Goal: Information Seeking & Learning: Learn about a topic

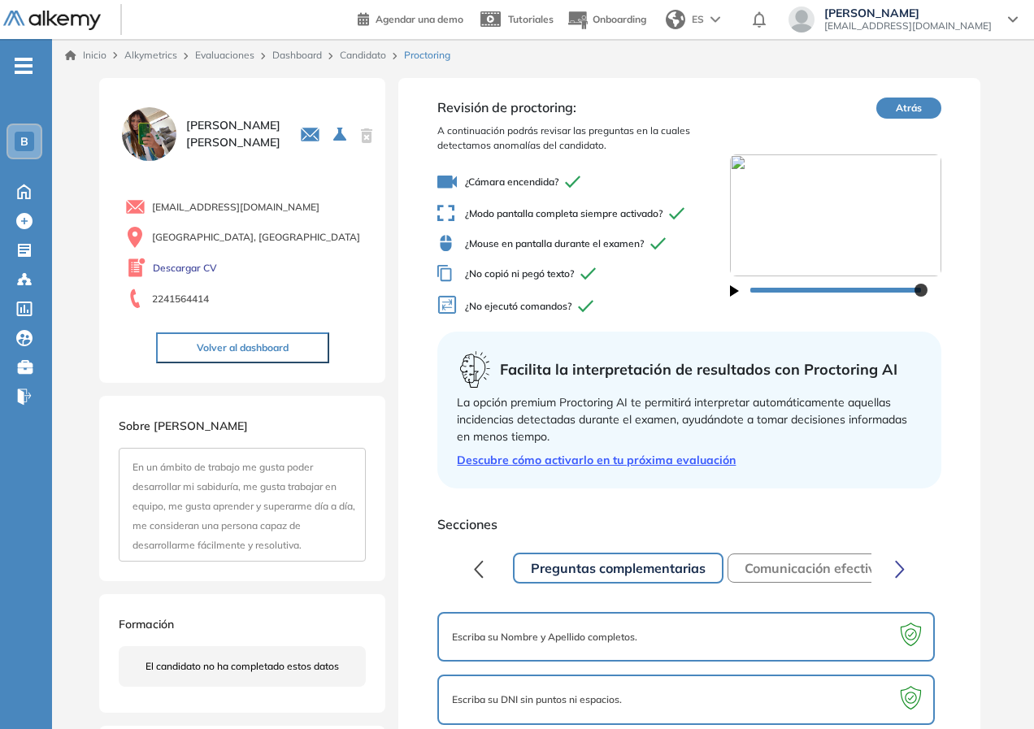
click at [208, 116] on div "[PERSON_NAME] 0 . Ejecutivo/a de Cuentas 1 . Posición de Ejecutivo/a de Cuentas…" at bounding box center [242, 134] width 247 height 60
click at [362, 58] on link "Candidato" at bounding box center [363, 55] width 46 height 12
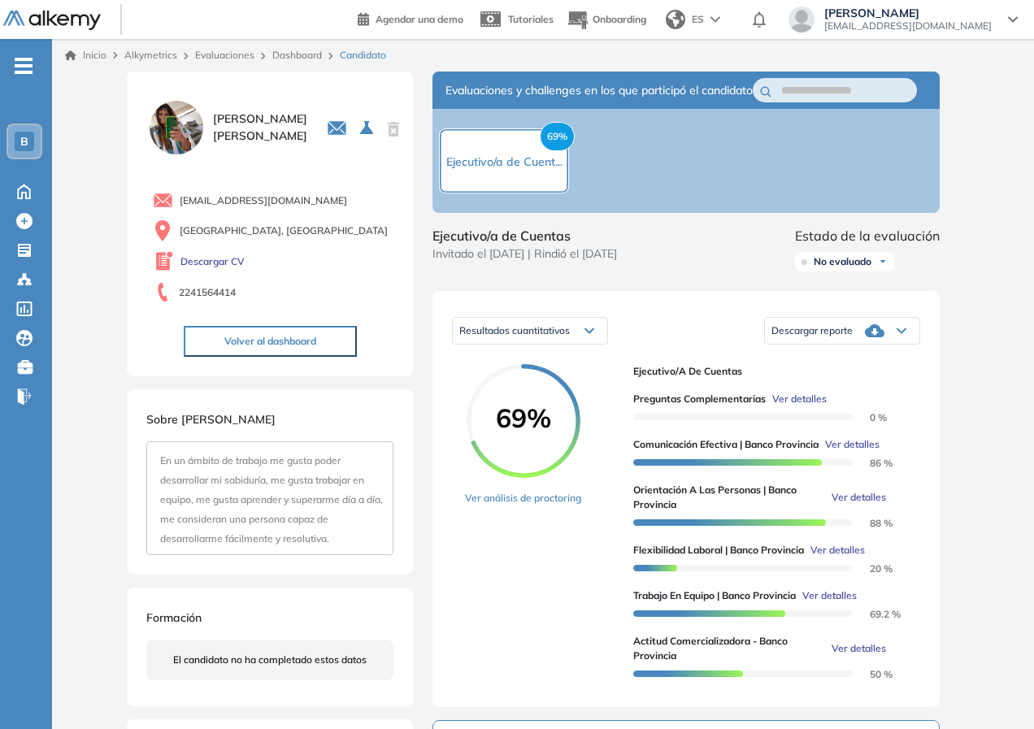
click at [197, 115] on img at bounding box center [176, 128] width 60 height 60
click at [285, 54] on link "Dashboard" at bounding box center [297, 55] width 50 height 12
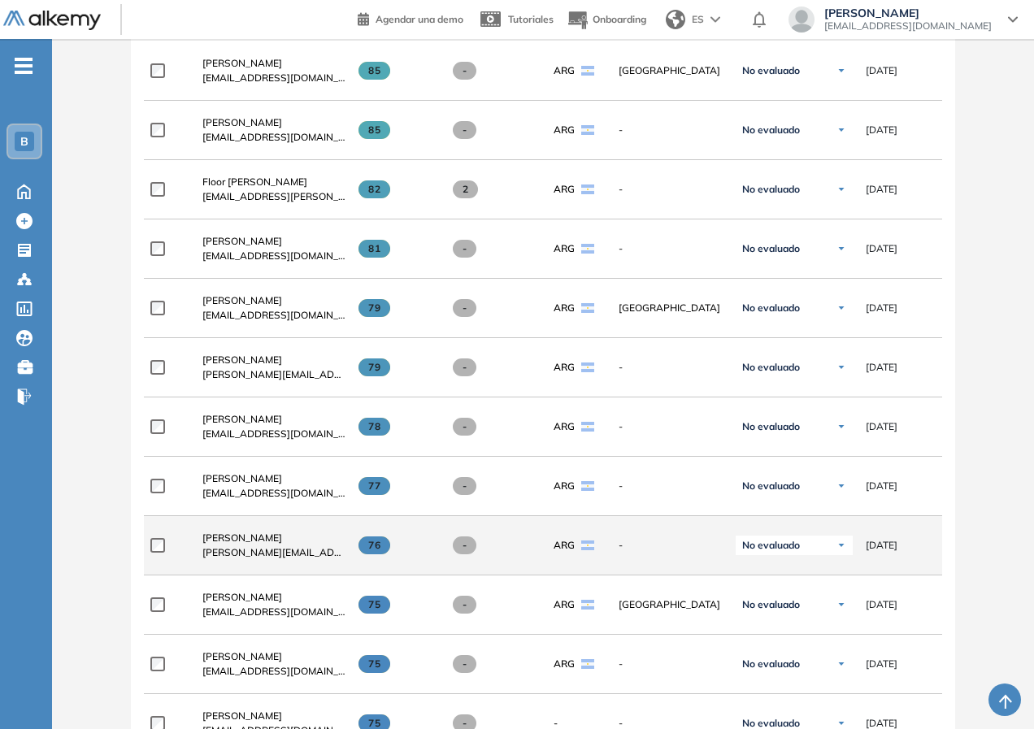
scroll to position [894, 0]
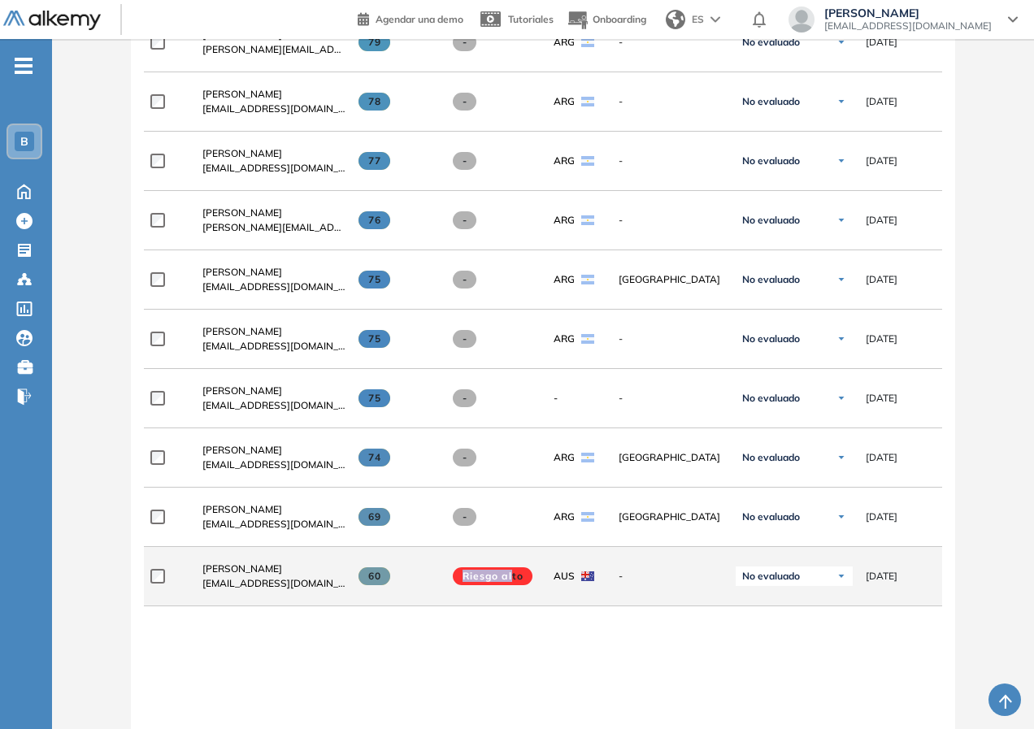
drag, startPoint x: 465, startPoint y: 594, endPoint x: 511, endPoint y: 583, distance: 47.7
click at [511, 583] on div "Riesgo alto" at bounding box center [489, 577] width 104 height 44
click at [511, 583] on span "Riesgo alto" at bounding box center [493, 577] width 80 height 18
click at [742, 581] on div "No evaluado" at bounding box center [794, 577] width 117 height 20
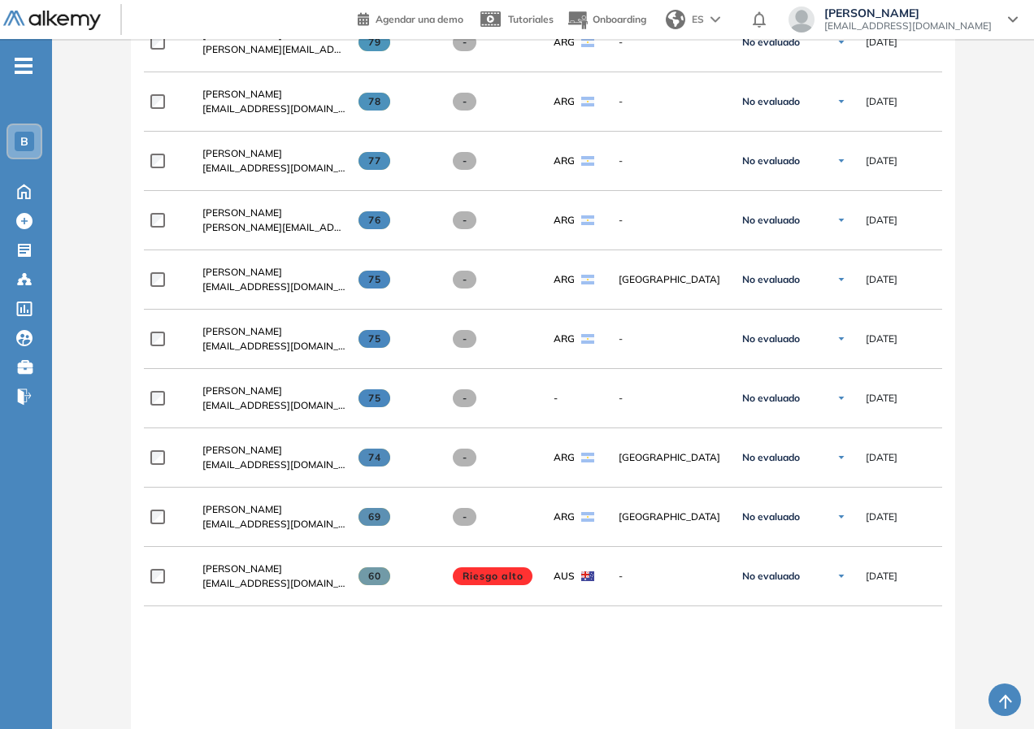
click at [611, 615] on div at bounding box center [543, 613] width 798 height 13
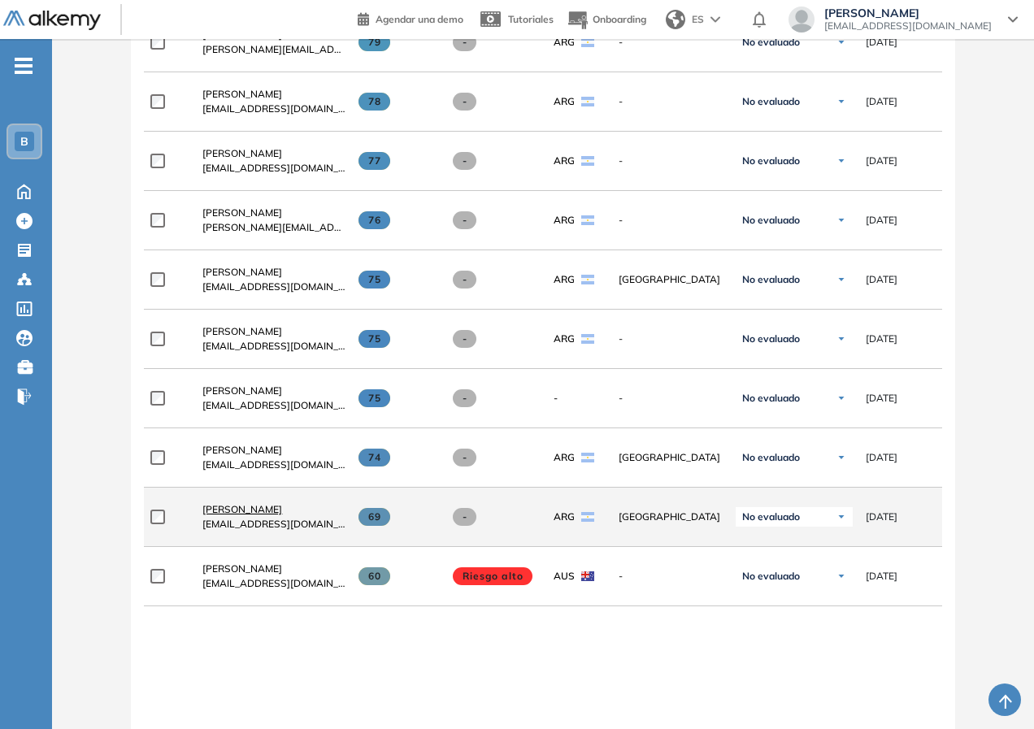
click at [244, 516] on span "[PERSON_NAME]" at bounding box center [242, 509] width 80 height 12
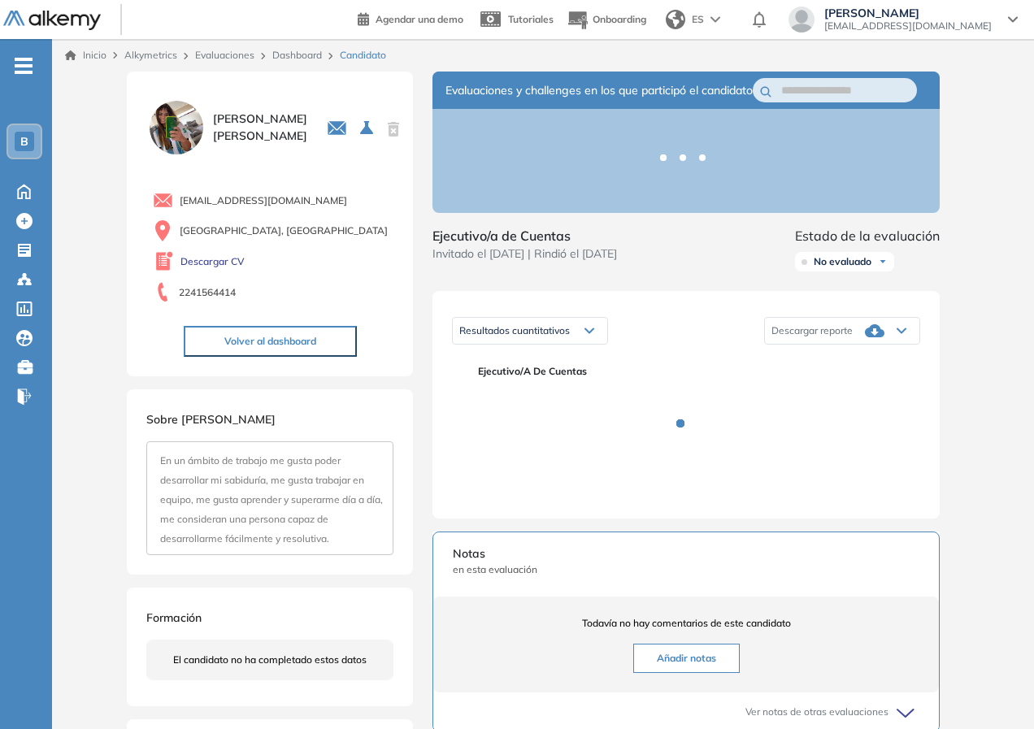
click at [533, 379] on span "Ejecutivo/a de Cuentas" at bounding box center [692, 371] width 429 height 15
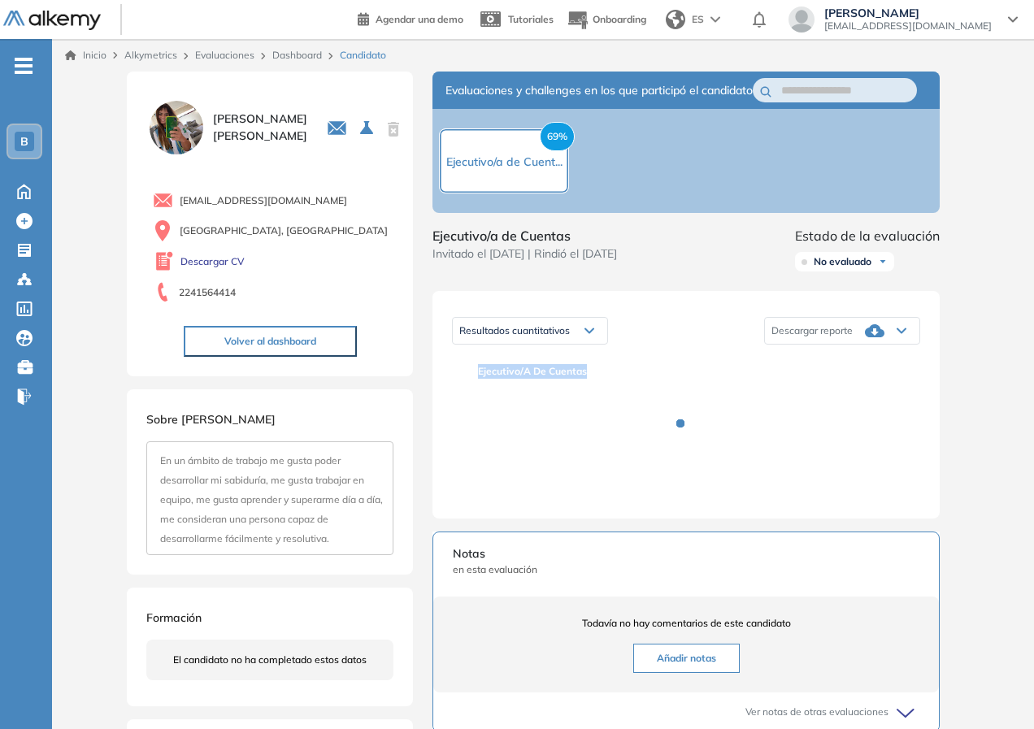
drag, startPoint x: 569, startPoint y: 381, endPoint x: 581, endPoint y: 409, distance: 31.0
click at [569, 379] on span "Ejecutivo/a de Cuentas" at bounding box center [692, 371] width 429 height 15
click at [580, 392] on div "Ejecutivo/a de Cuentas" at bounding box center [686, 431] width 468 height 135
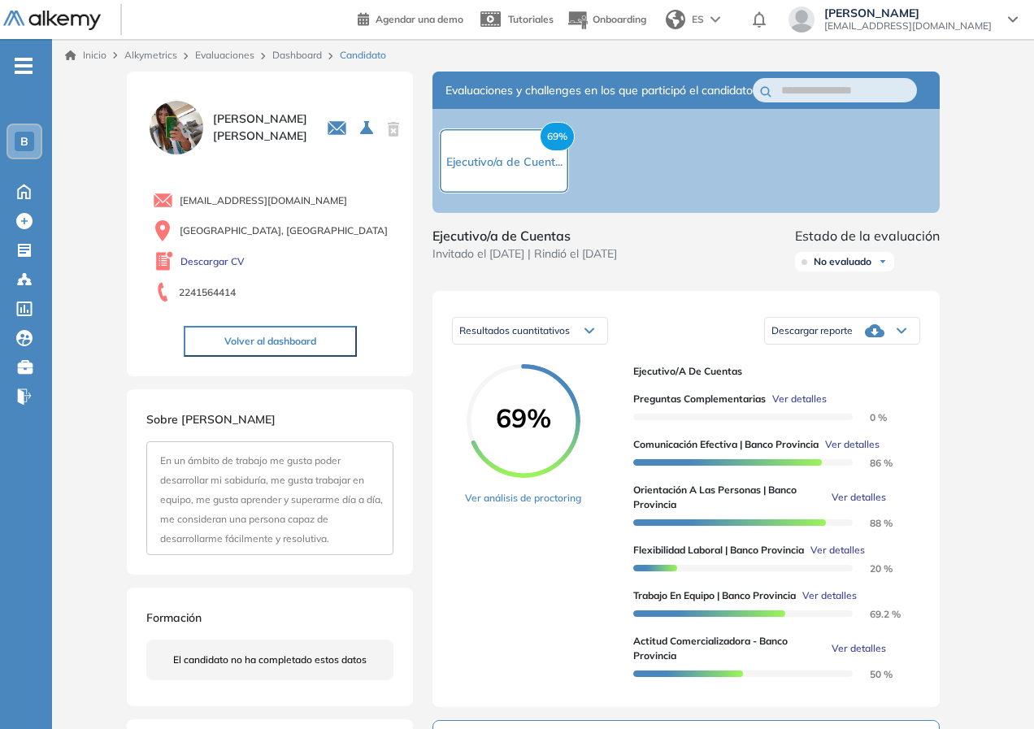
click at [310, 58] on link "Dashboard" at bounding box center [297, 55] width 50 height 12
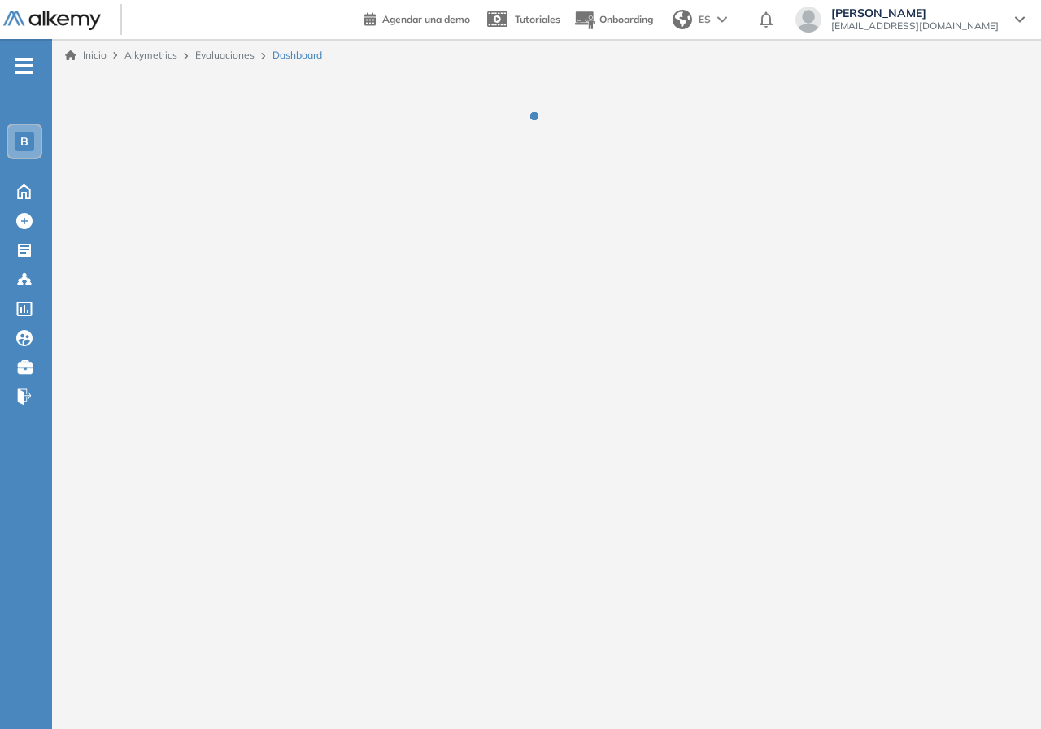
click at [218, 50] on link "Evaluaciones" at bounding box center [224, 55] width 59 height 12
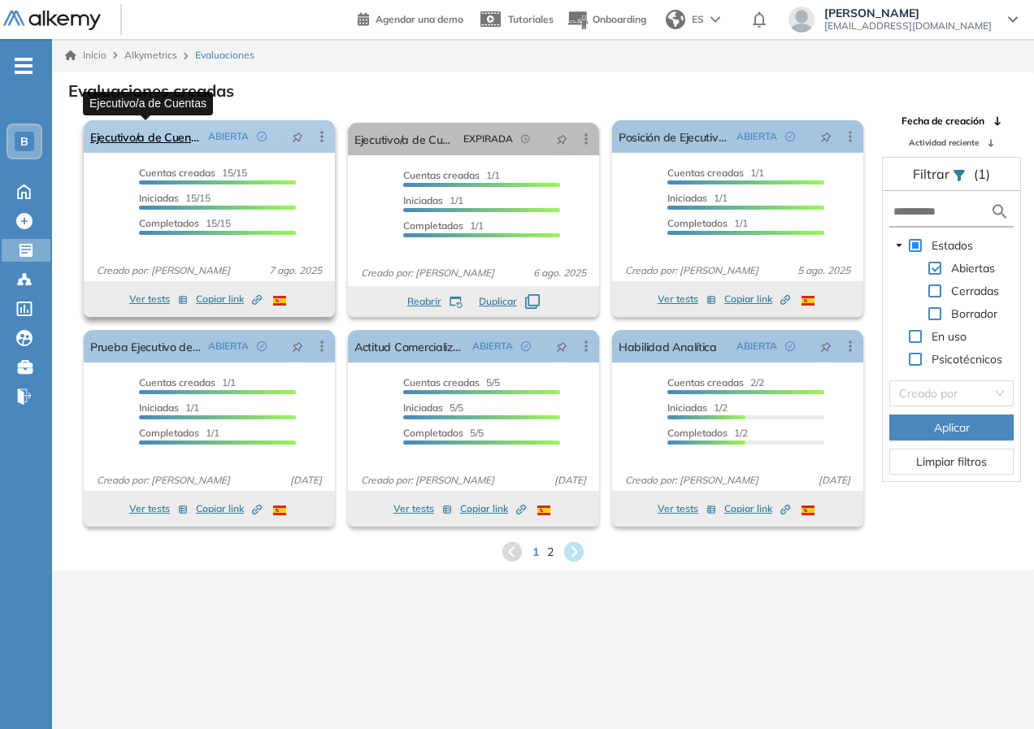
click at [176, 132] on link "Ejecutivo/a de Cuentas" at bounding box center [145, 136] width 111 height 33
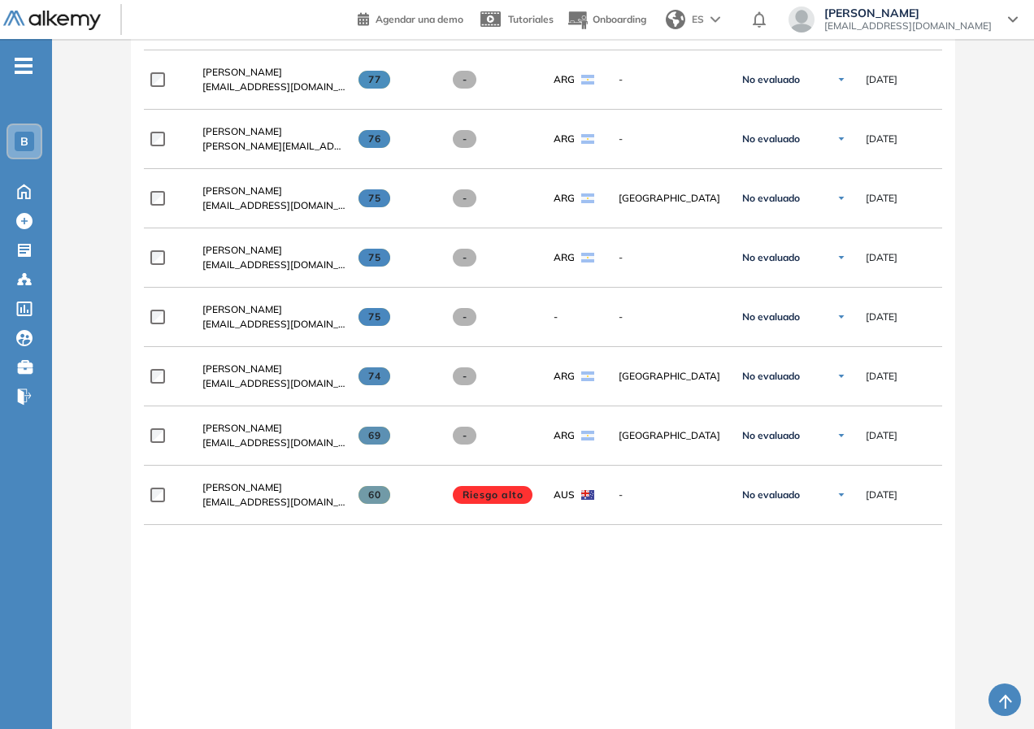
scroll to position [1057, 0]
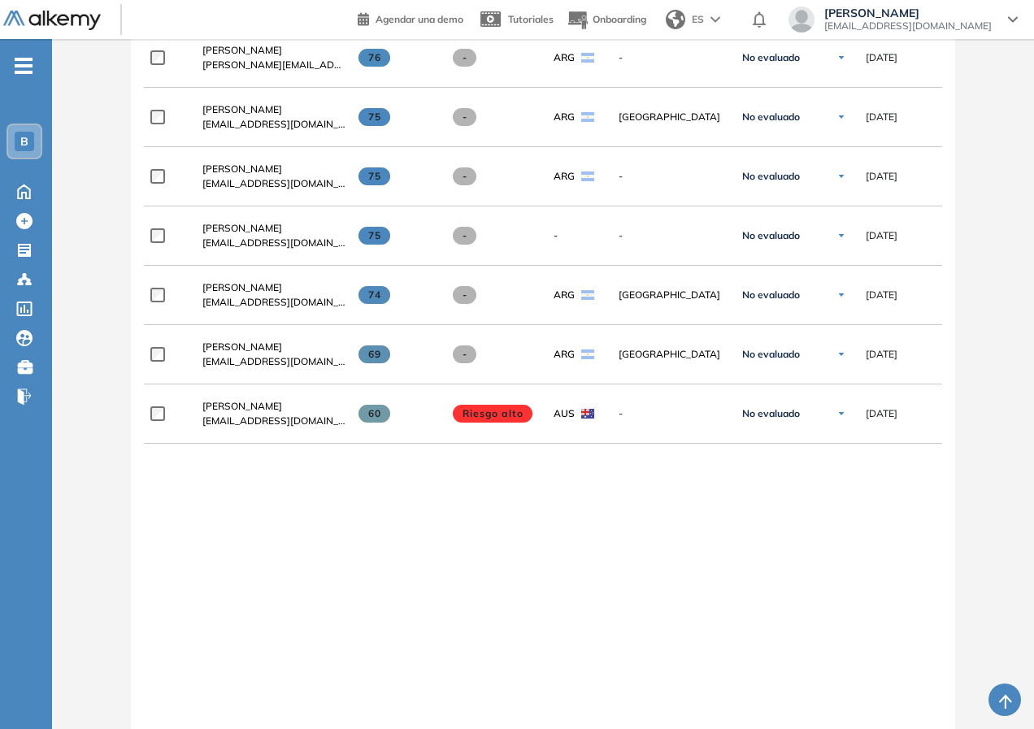
click at [472, 537] on div "**********" at bounding box center [543, 136] width 798 height 1164
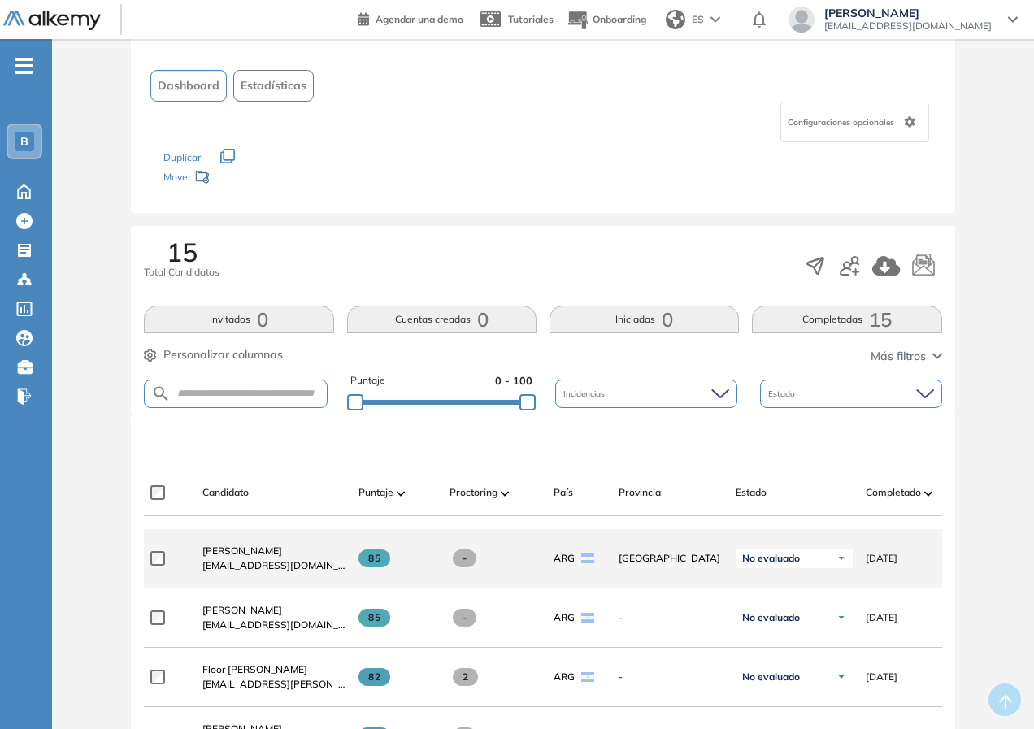
scroll to position [0, 0]
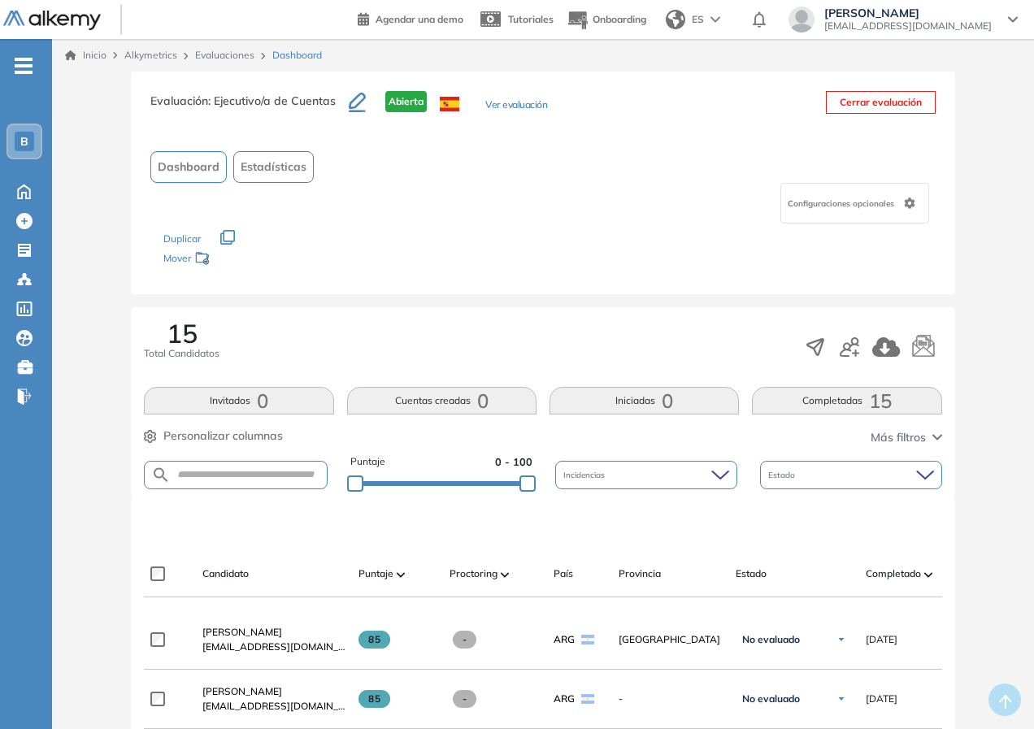
click at [17, 135] on div "B" at bounding box center [25, 142] width 20 height 20
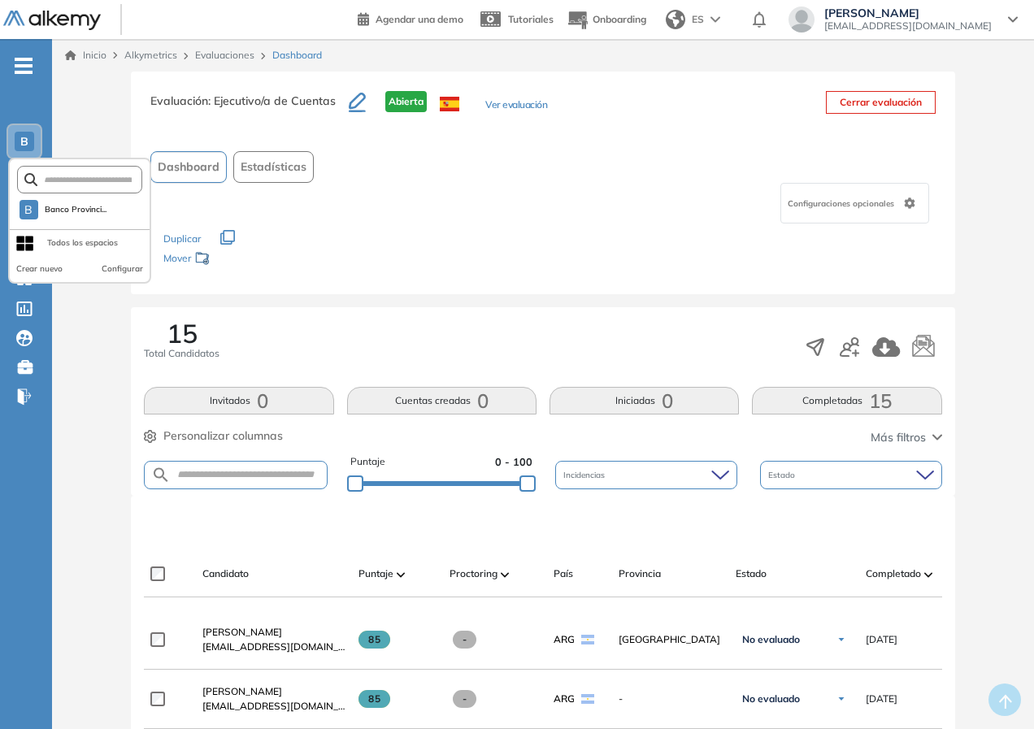
click at [17, 135] on div "B" at bounding box center [25, 142] width 20 height 20
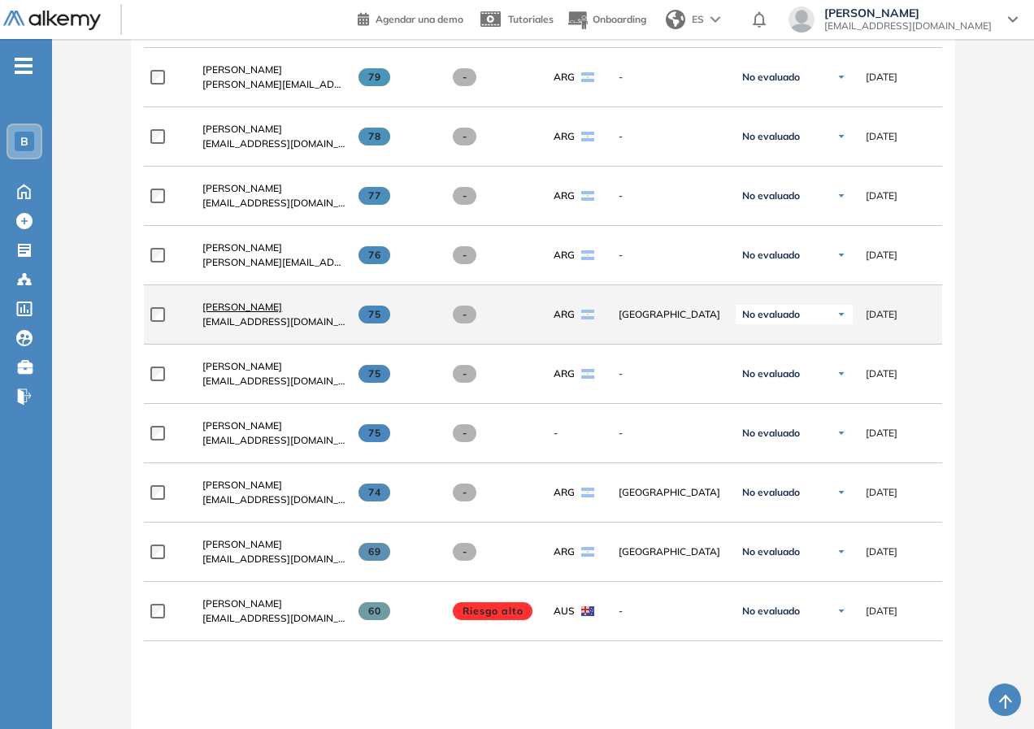
scroll to position [941, 0]
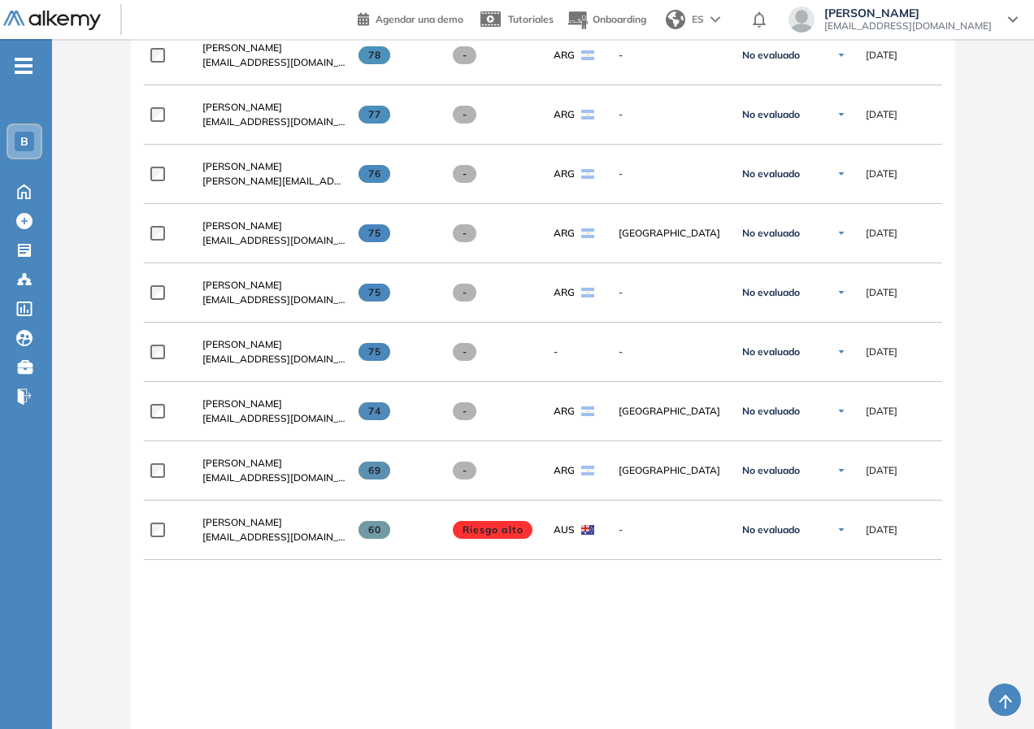
click at [270, 468] on span "[PERSON_NAME]" at bounding box center [242, 463] width 80 height 12
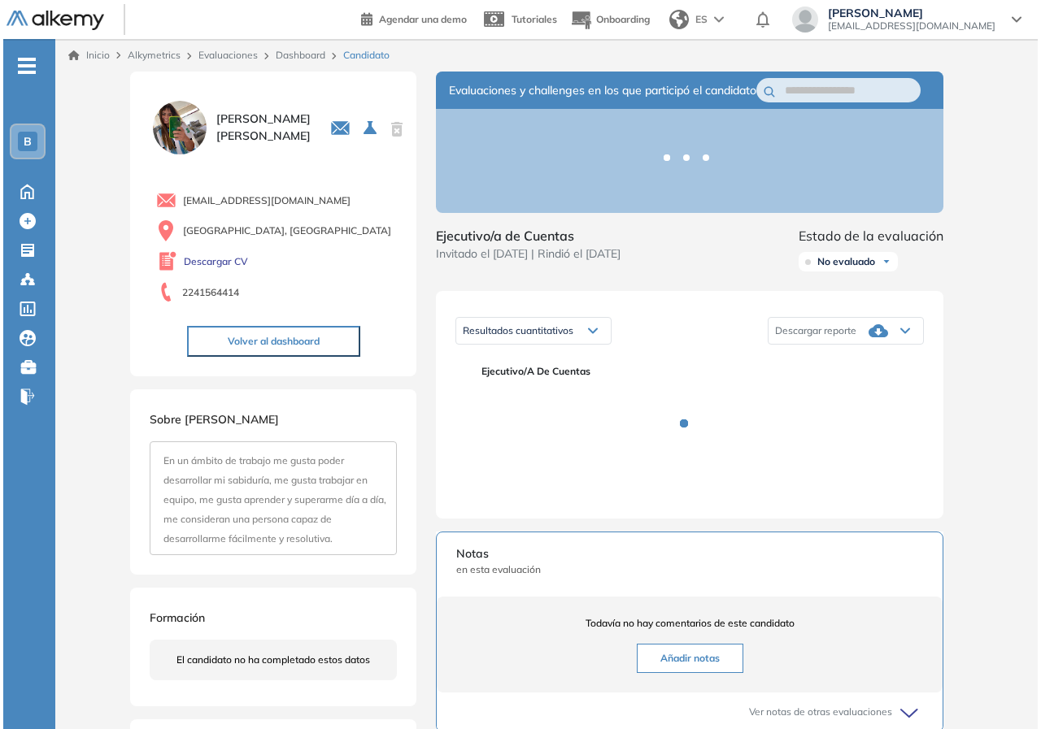
scroll to position [286, 0]
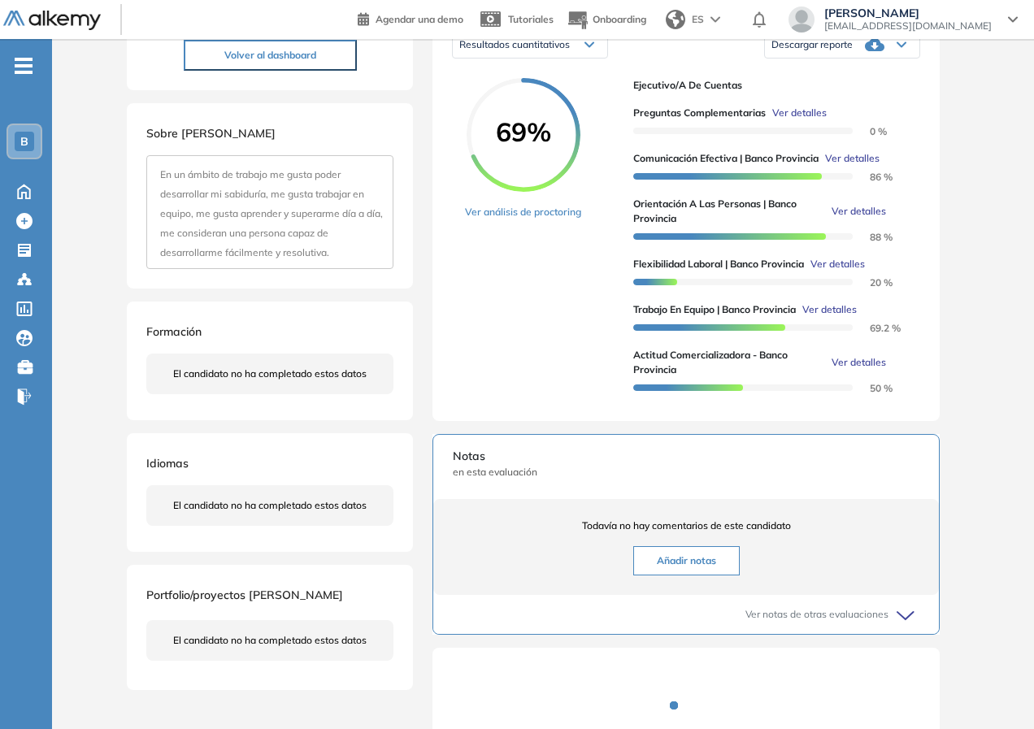
click at [873, 219] on span "Ver detalles" at bounding box center [859, 211] width 54 height 15
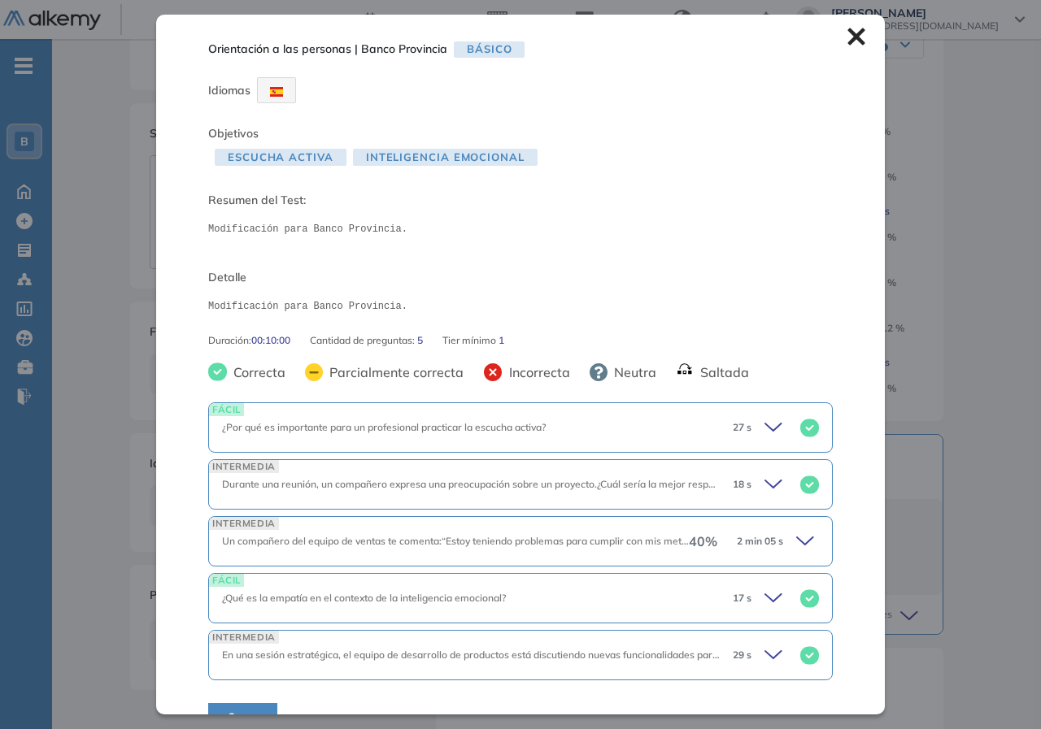
scroll to position [33, 0]
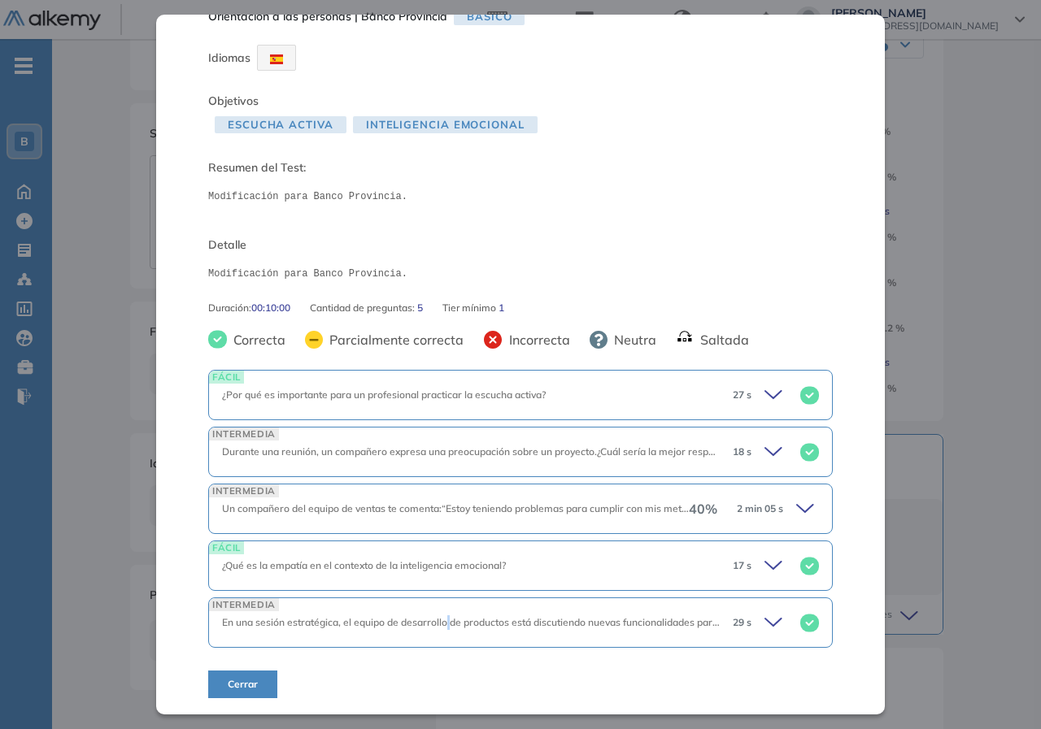
click at [449, 613] on div "INTERMEDIA En una sesión estratégica, el equipo de desarrollo de productos está…" at bounding box center [520, 623] width 624 height 50
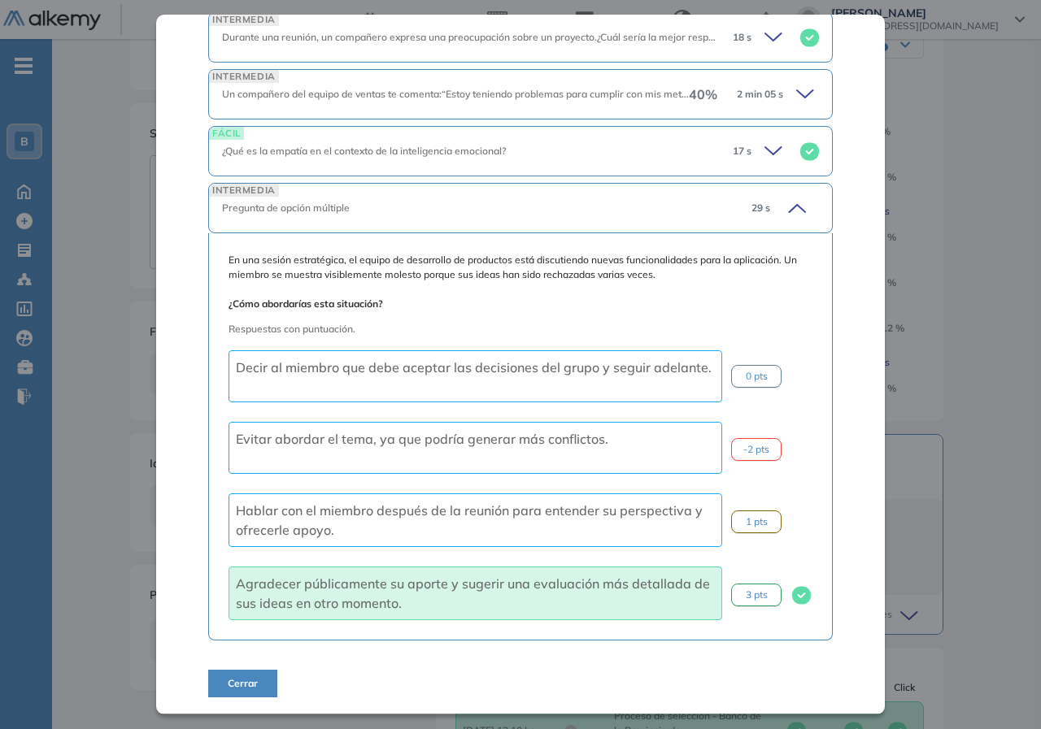
scroll to position [41, 0]
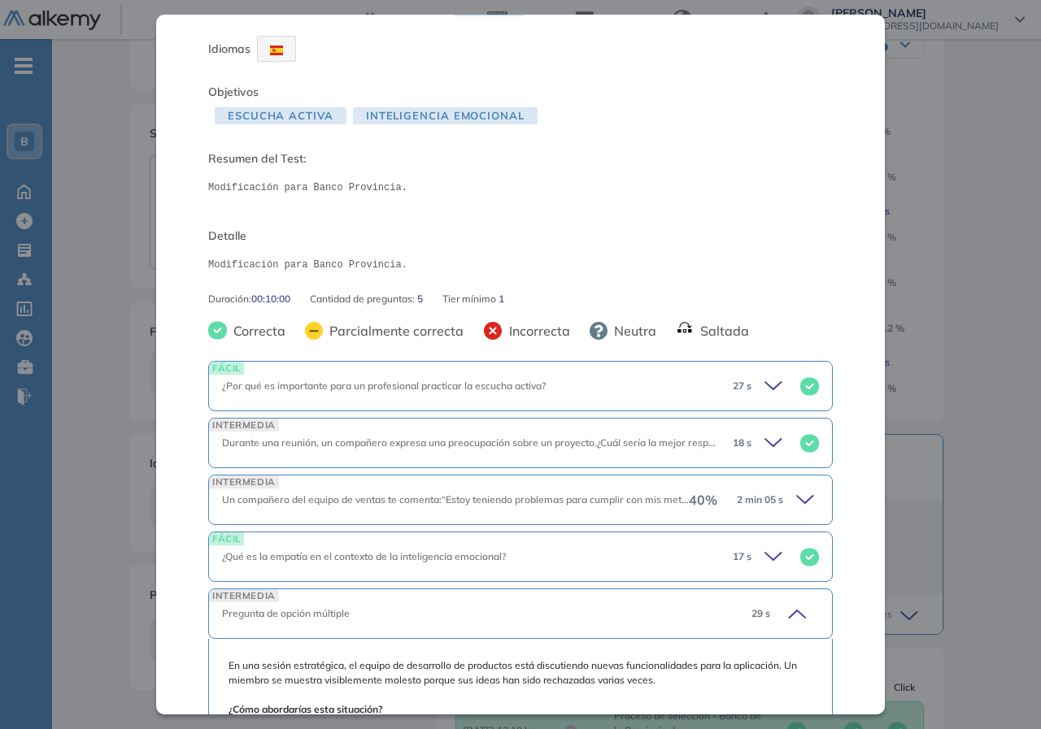
click at [789, 611] on icon at bounding box center [797, 614] width 16 height 7
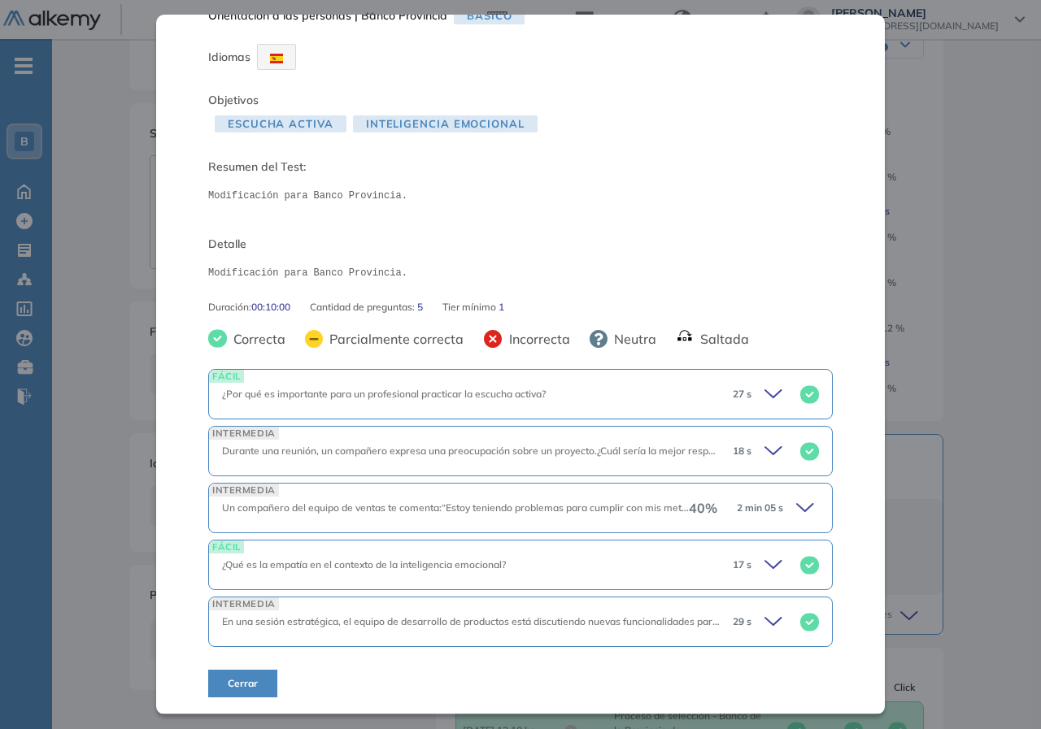
click at [756, 490] on div "INTERMEDIA Un compañero del equipo de ventas te comenta:“Estoy teniendo problem…" at bounding box center [520, 508] width 624 height 50
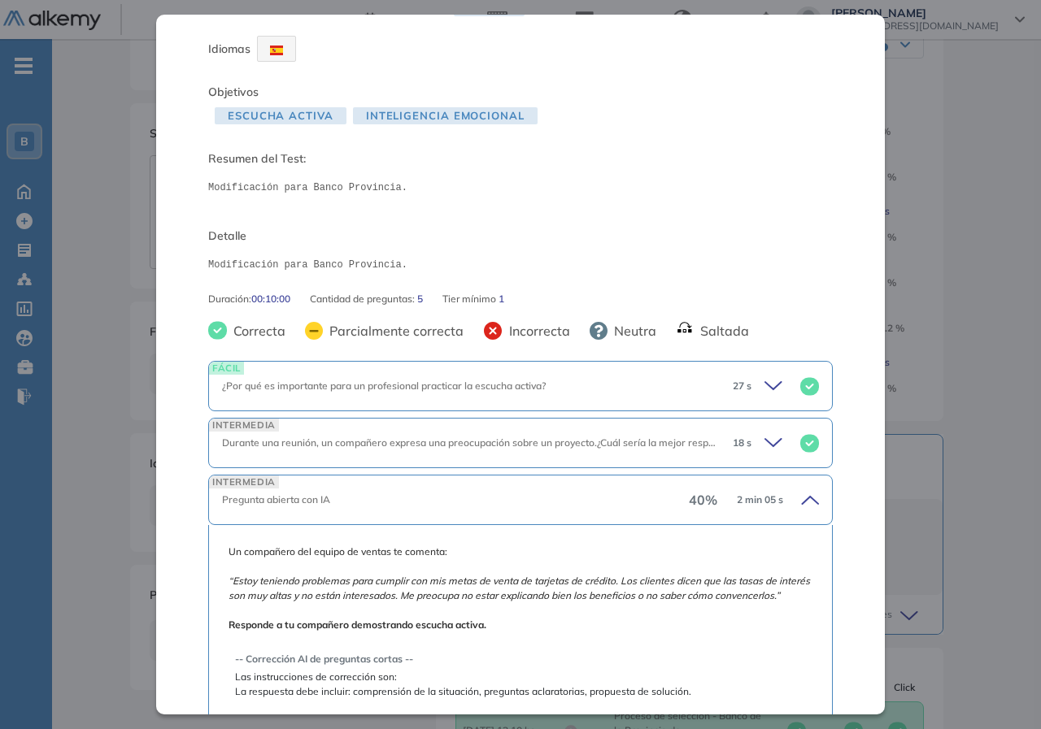
scroll to position [204, 0]
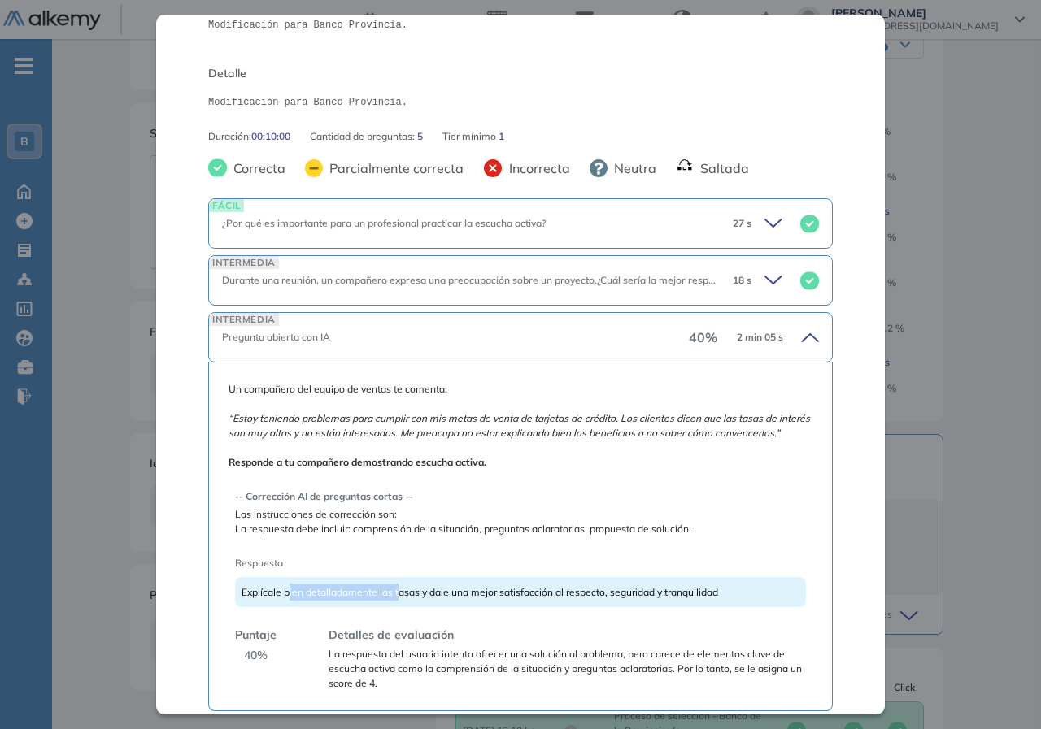
drag, startPoint x: 287, startPoint y: 603, endPoint x: 396, endPoint y: 603, distance: 109.0
click at [396, 598] on span "Explícale bien detalladamente las tasas y dale una mejor satisfacción al respec…" at bounding box center [479, 592] width 476 height 12
drag, startPoint x: 422, startPoint y: 607, endPoint x: 672, endPoint y: 615, distance: 250.6
click at [672, 607] on div "Explícale bien detalladamente las tasas y dale una mejor satisfacción al respec…" at bounding box center [520, 592] width 571 height 30
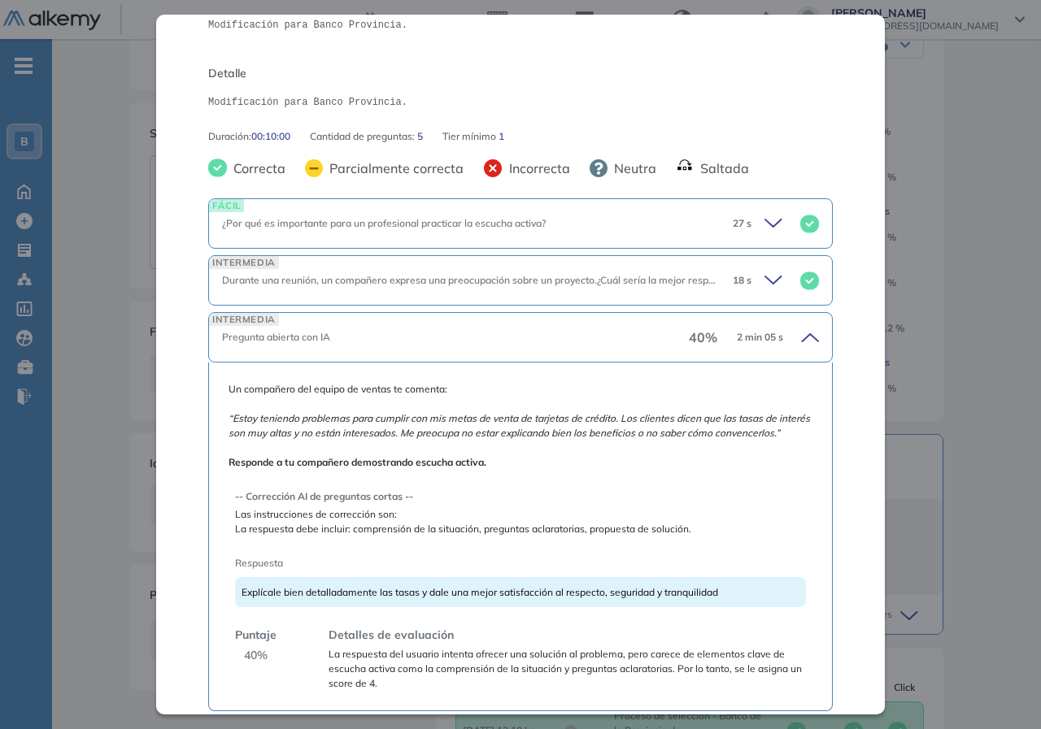
click at [249, 598] on span "Explícale bien detalladamente las tasas y dale una mejor satisfacción al respec…" at bounding box center [479, 592] width 476 height 12
drag, startPoint x: 250, startPoint y: 609, endPoint x: 453, endPoint y: 609, distance: 203.3
click at [453, 598] on span "Explícale bien detalladamente las tasas y dale una mejor satisfacción al respec…" at bounding box center [479, 592] width 476 height 12
drag, startPoint x: 339, startPoint y: 598, endPoint x: 652, endPoint y: 616, distance: 313.6
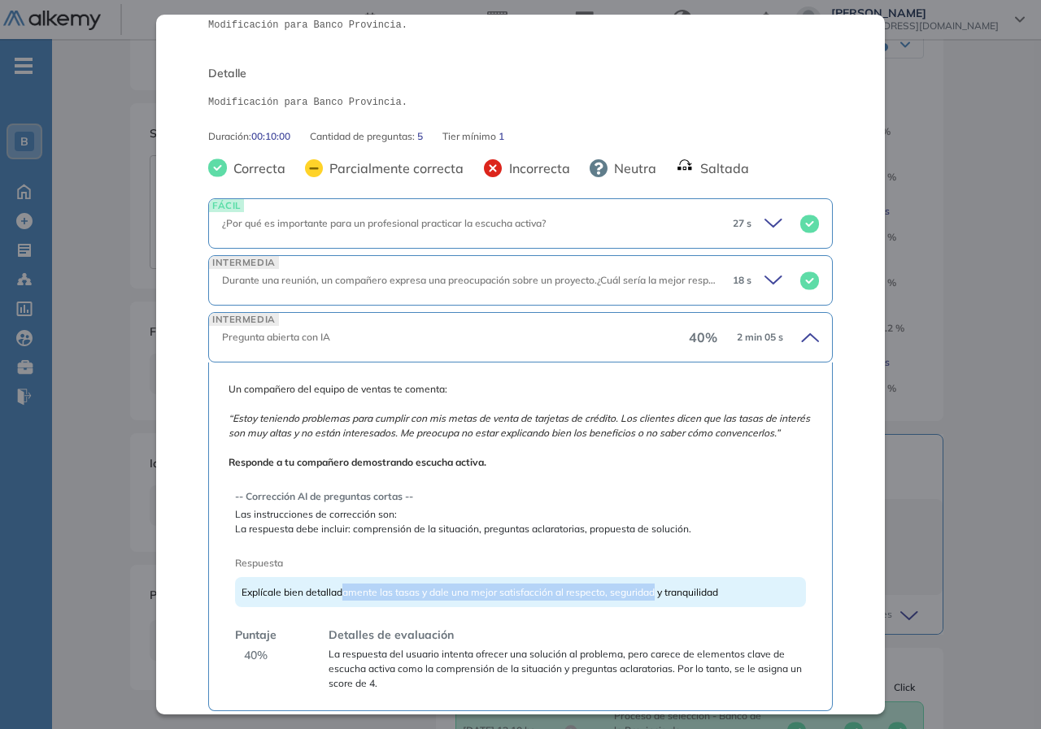
click at [652, 607] on div "Explícale bien detalladamente las tasas y dale una mejor satisfacción al respec…" at bounding box center [520, 592] width 571 height 30
click at [521, 598] on span "Explícale bien detalladamente las tasas y dale una mejor satisfacción al respec…" at bounding box center [479, 592] width 476 height 12
click at [703, 598] on span "Explícale bien detalladamente las tasas y dale una mejor satisfacción al respec…" at bounding box center [479, 592] width 476 height 12
drag, startPoint x: 729, startPoint y: 615, endPoint x: 361, endPoint y: 608, distance: 368.4
click at [361, 607] on div "Explícale bien detalladamente las tasas y dale una mejor satisfacción al respec…" at bounding box center [520, 592] width 571 height 30
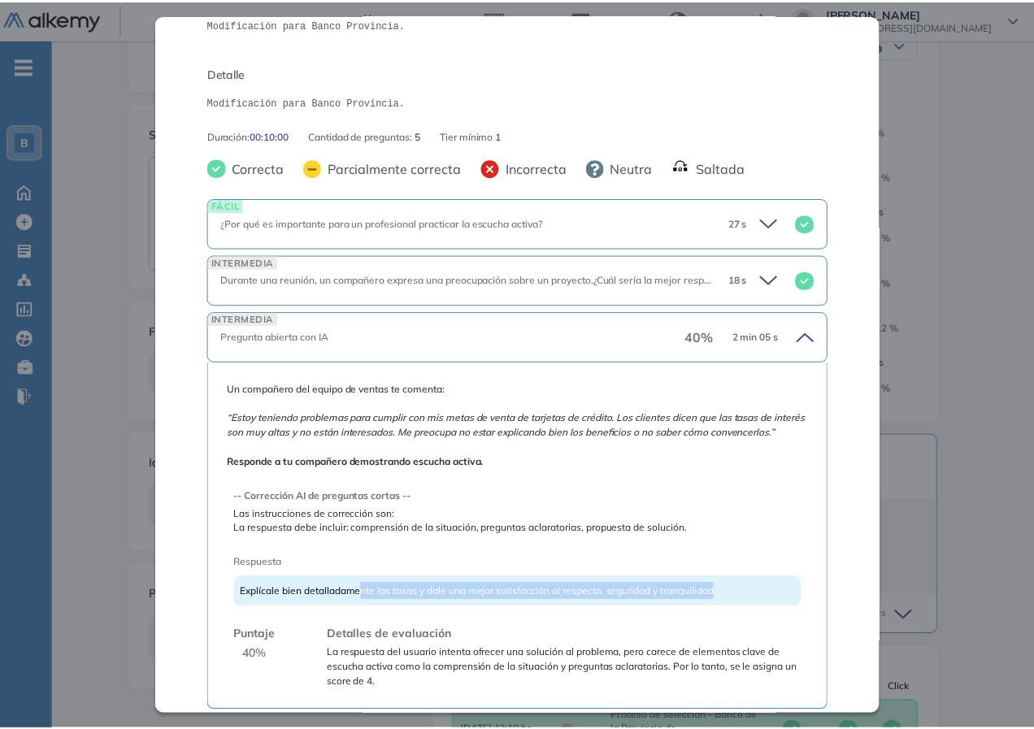
scroll to position [402, 0]
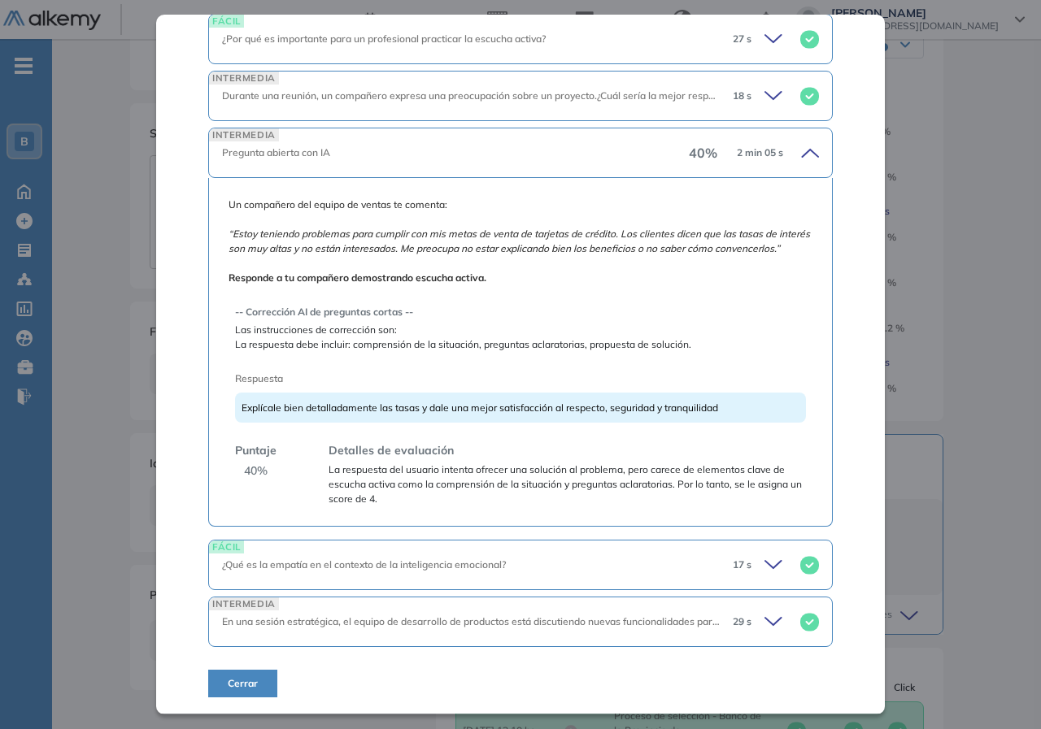
click at [266, 413] on span "Explícale bien detalladamente las tasas y dale una mejor satisfacción al respec…" at bounding box center [479, 408] width 476 height 12
drag, startPoint x: 265, startPoint y: 410, endPoint x: 533, endPoint y: 411, distance: 268.3
click at [533, 411] on span "Explícale bien detalladamente las tasas y dale una mejor satisfacción al respec…" at bounding box center [479, 408] width 476 height 12
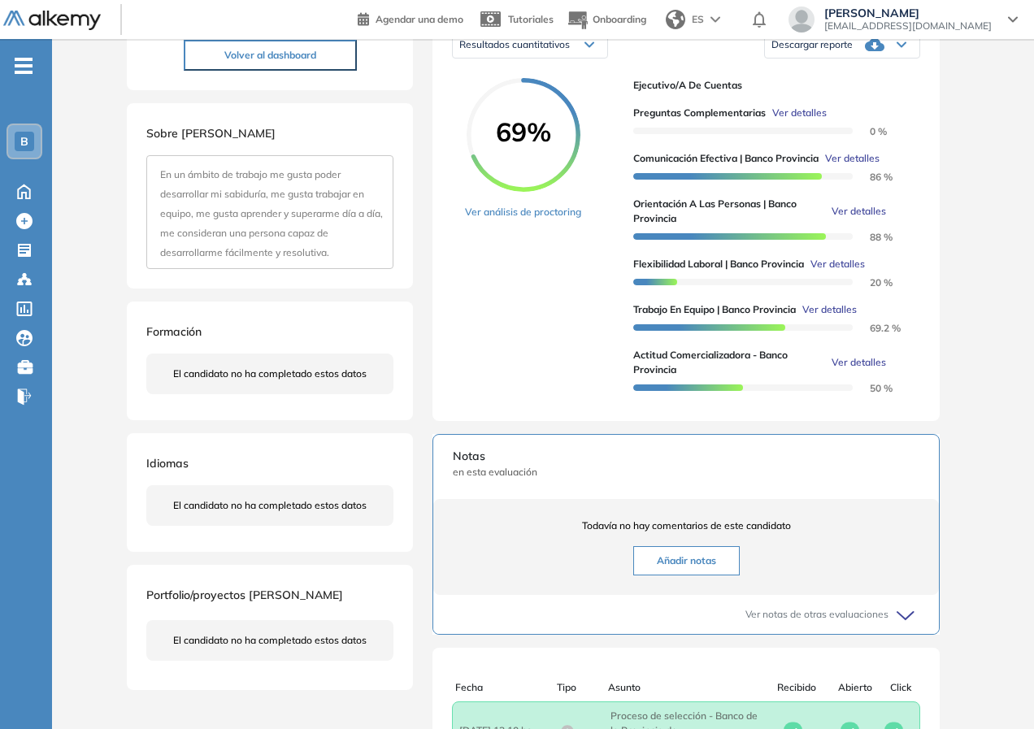
drag, startPoint x: 1007, startPoint y: 423, endPoint x: 990, endPoint y: 426, distance: 17.4
click at [999, 426] on div "Inicio Alkymetrics Evaluaciones Dashboard Candidato Orientación a las personas …" at bounding box center [543, 324] width 982 height 1142
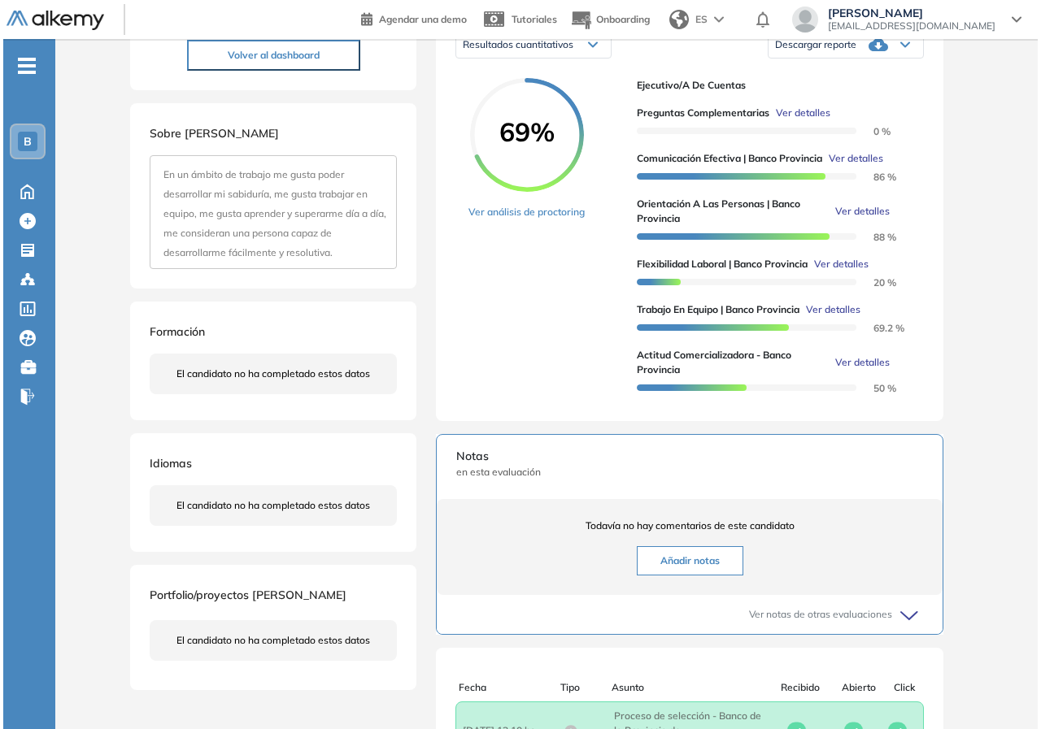
scroll to position [118, 0]
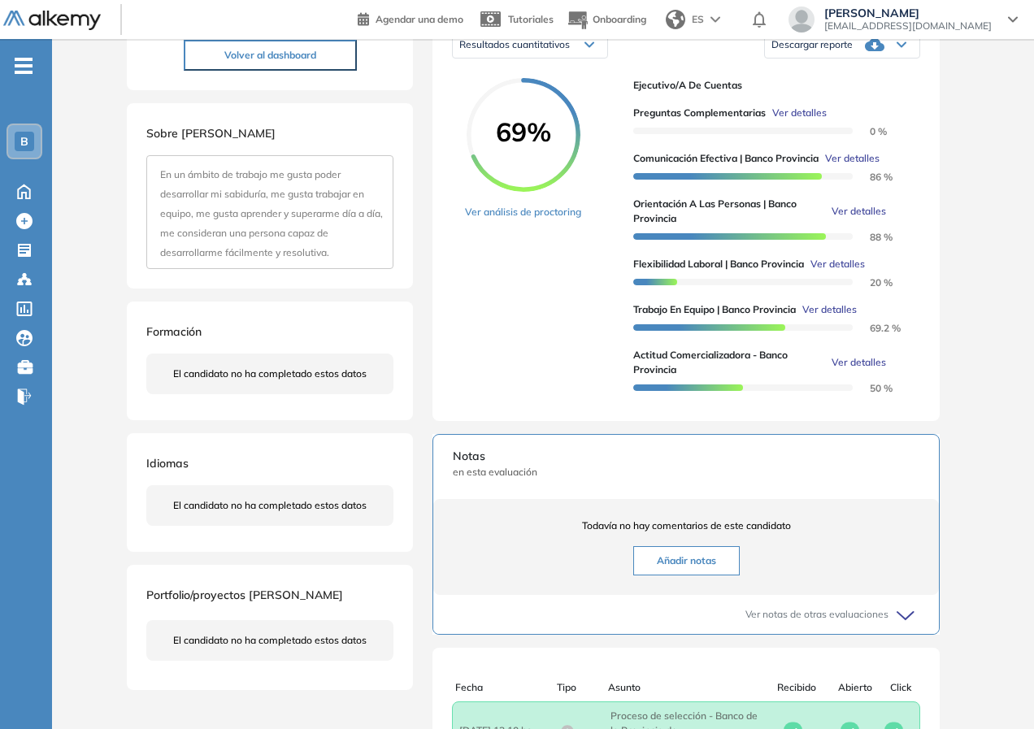
click at [864, 166] on span "Ver detalles" at bounding box center [852, 158] width 54 height 15
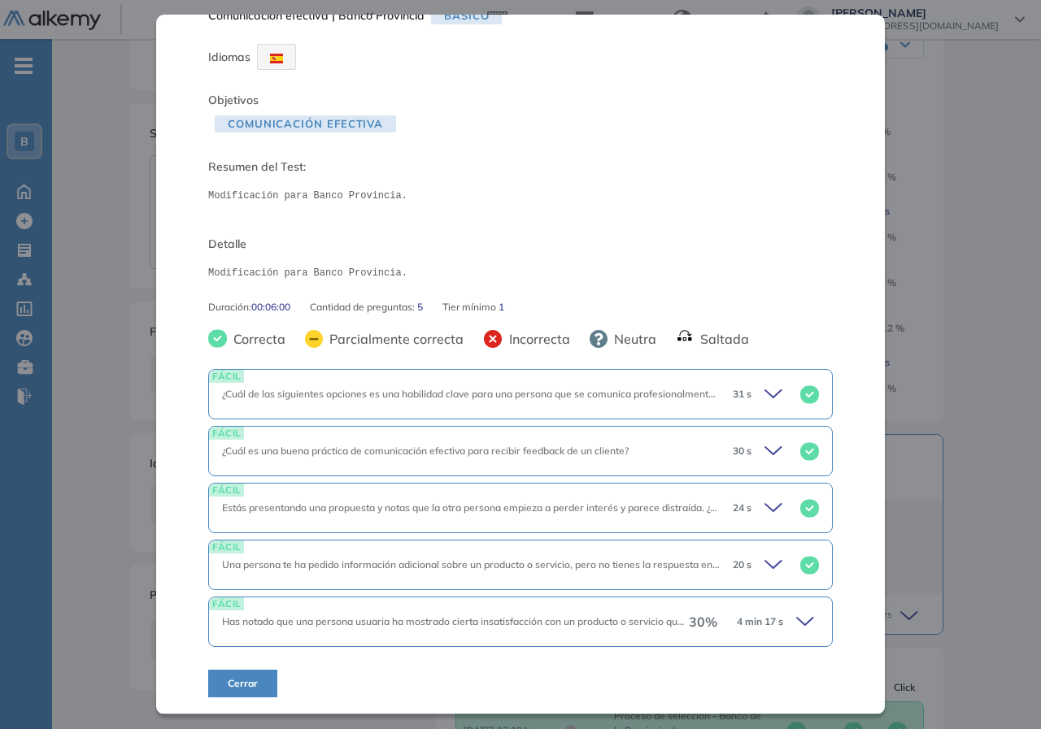
scroll to position [33, 0]
click at [796, 629] on icon at bounding box center [807, 622] width 23 height 23
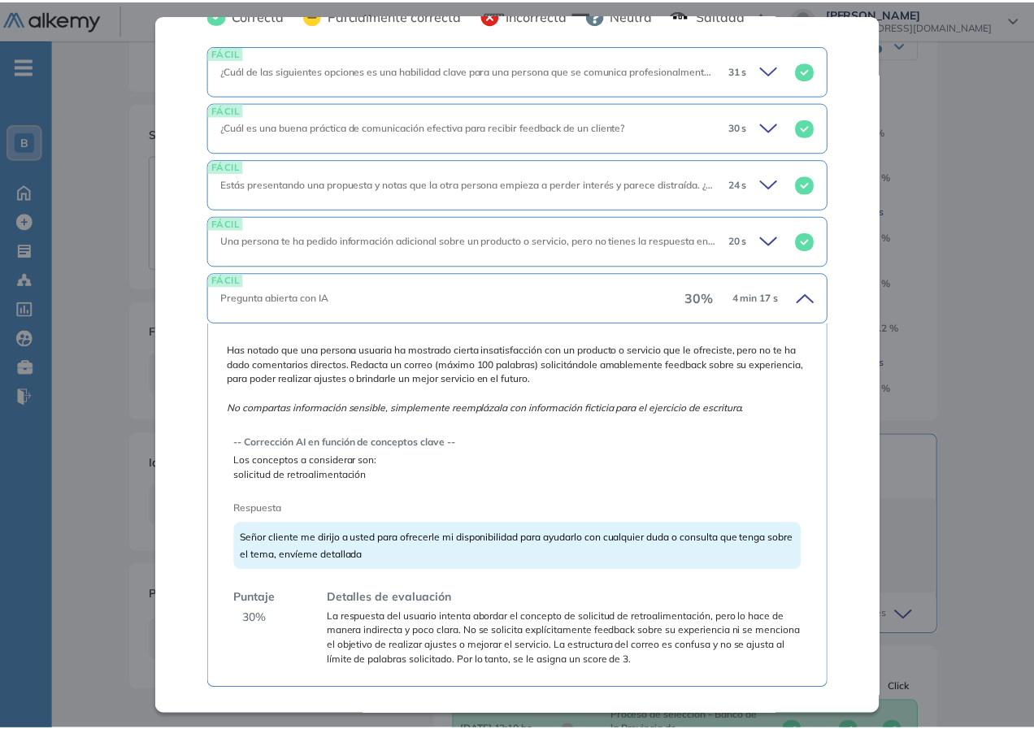
scroll to position [405, 0]
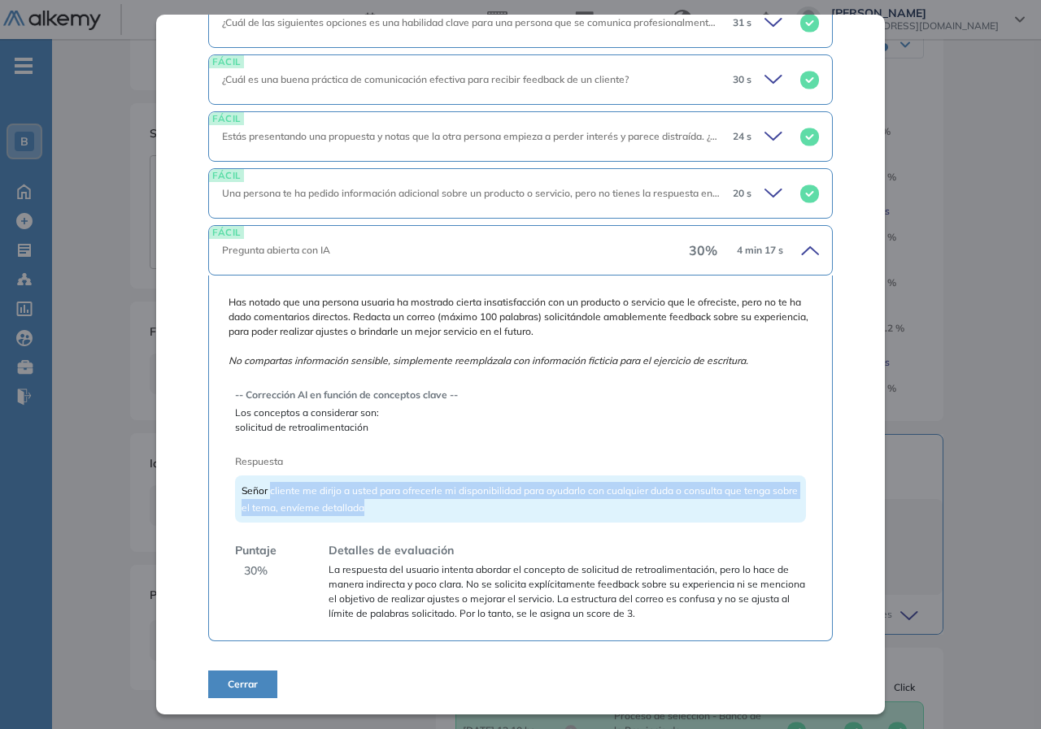
drag, startPoint x: 271, startPoint y: 488, endPoint x: 417, endPoint y: 519, distance: 149.6
click at [421, 515] on div "Señor cliente me dirijo a usted para ofrecerle mi disponibilidad para ayudarlo …" at bounding box center [520, 499] width 571 height 47
click at [408, 511] on div "Señor cliente me dirijo a usted para ofrecerle mi disponibilidad para ayudarlo …" at bounding box center [520, 499] width 571 height 47
drag, startPoint x: 408, startPoint y: 508, endPoint x: 408, endPoint y: 496, distance: 12.2
click at [408, 496] on div "Señor cliente me dirijo a usted para ofrecerle mi disponibilidad para ayudarlo …" at bounding box center [520, 499] width 571 height 47
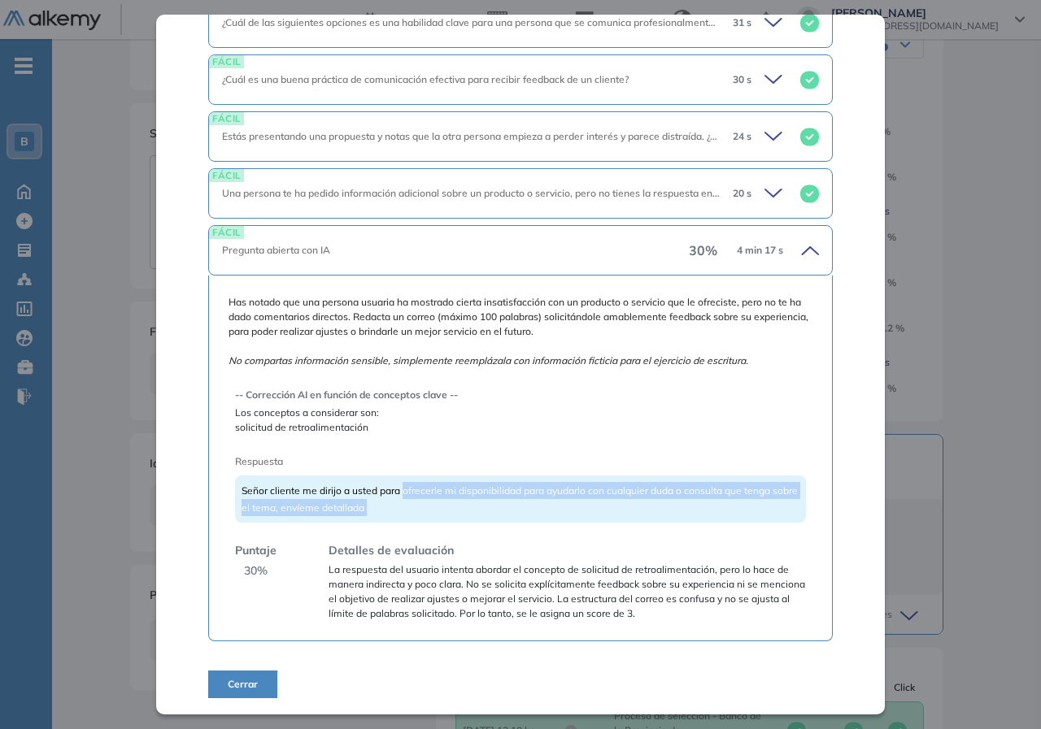
click at [408, 500] on div "Señor cliente me dirijo a usted para ofrecerle mi disponibilidad para ayudarlo …" at bounding box center [520, 499] width 571 height 47
click at [401, 510] on div "Señor cliente me dirijo a usted para ofrecerle mi disponibilidad para ayudarlo …" at bounding box center [520, 499] width 571 height 47
drag, startPoint x: 313, startPoint y: 505, endPoint x: 412, endPoint y: 511, distance: 99.4
click at [412, 511] on div "Señor cliente me dirijo a usted para ofrecerle mi disponibilidad para ayudarlo …" at bounding box center [520, 499] width 571 height 47
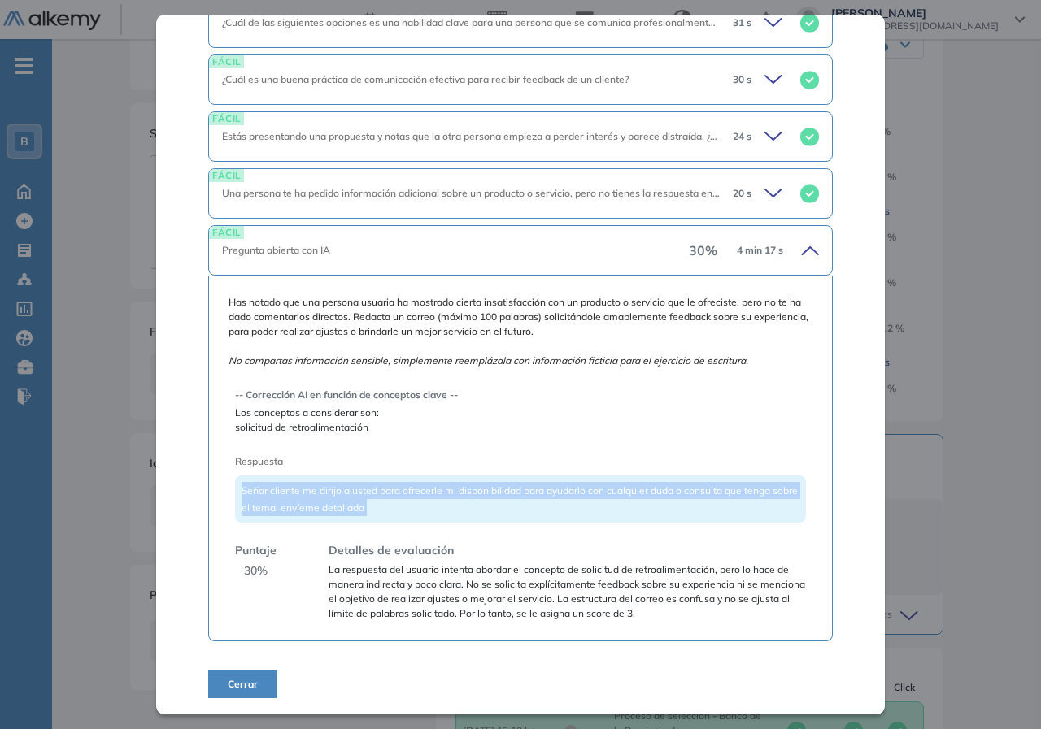
drag, startPoint x: 411, startPoint y: 511, endPoint x: 276, endPoint y: 485, distance: 137.3
click at [264, 485] on div "Señor cliente me dirijo a usted para ofrecerle mi disponibilidad para ayudarlo …" at bounding box center [520, 499] width 571 height 47
click at [363, 507] on span "Señor cliente me dirijo a usted para ofrecerle mi disponibilidad para ayudarlo …" at bounding box center [519, 499] width 556 height 29
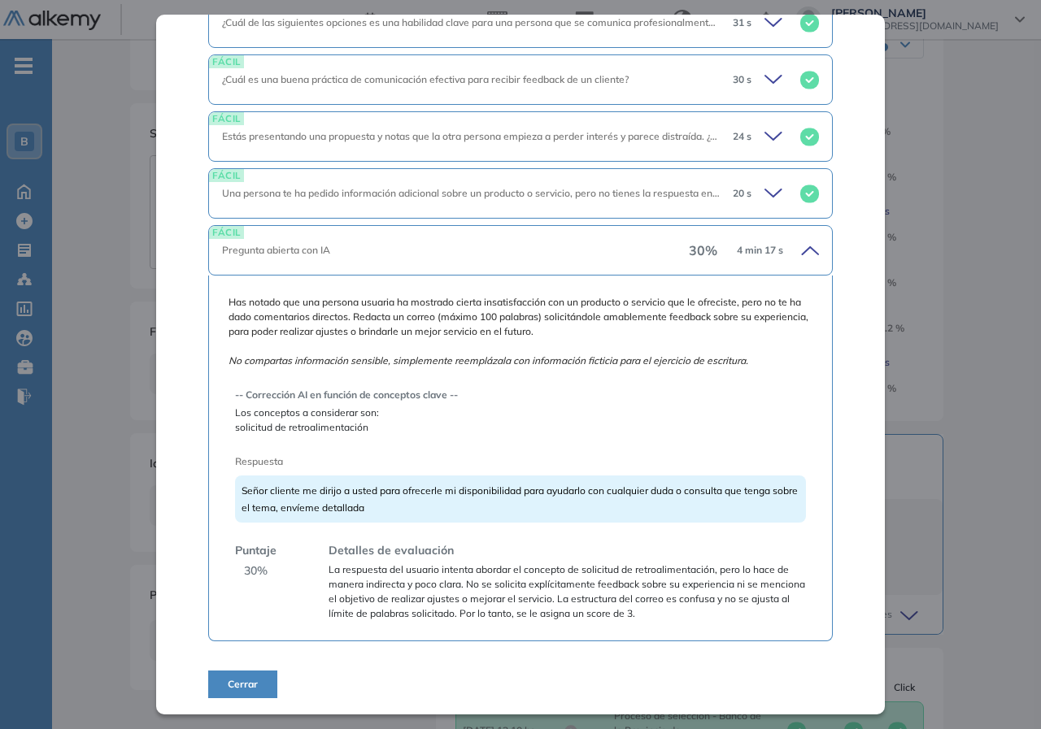
click at [337, 510] on span "Señor cliente me dirijo a usted para ofrecerle mi disponibilidad para ayudarlo …" at bounding box center [519, 499] width 556 height 29
click at [338, 509] on span "Señor cliente me dirijo a usted para ofrecerle mi disponibilidad para ayudarlo …" at bounding box center [519, 499] width 556 height 29
drag, startPoint x: 302, startPoint y: 363, endPoint x: 698, endPoint y: 363, distance: 396.0
click at [698, 363] on icon "No compartas información sensible, simplemente reemplázala con información fict…" at bounding box center [488, 361] width 520 height 12
drag, startPoint x: 375, startPoint y: 418, endPoint x: 354, endPoint y: 344, distance: 77.0
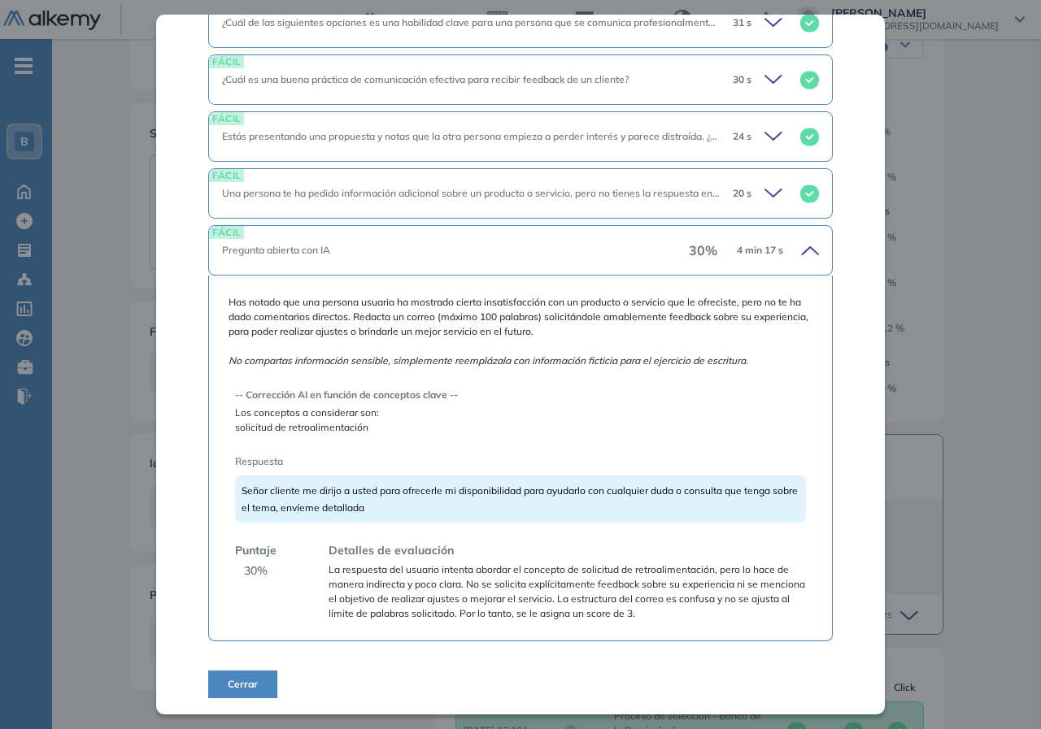
click at [375, 416] on span "Los conceptos a considerar son:" at bounding box center [520, 413] width 571 height 15
drag, startPoint x: 346, startPoint y: 303, endPoint x: 414, endPoint y: 295, distance: 68.8
click at [409, 296] on span "Has notado que una persona usuaria ha mostrado cierta insatisfacción con un pro…" at bounding box center [520, 331] width 584 height 73
click at [414, 295] on span "Has notado que una persona usuaria ha mostrado cierta insatisfacción con un pro…" at bounding box center [520, 331] width 584 height 73
click at [415, 294] on div "Has notado que una persona usuaria ha mostrado cierta insatisfacción con un pro…" at bounding box center [520, 459] width 624 height 366
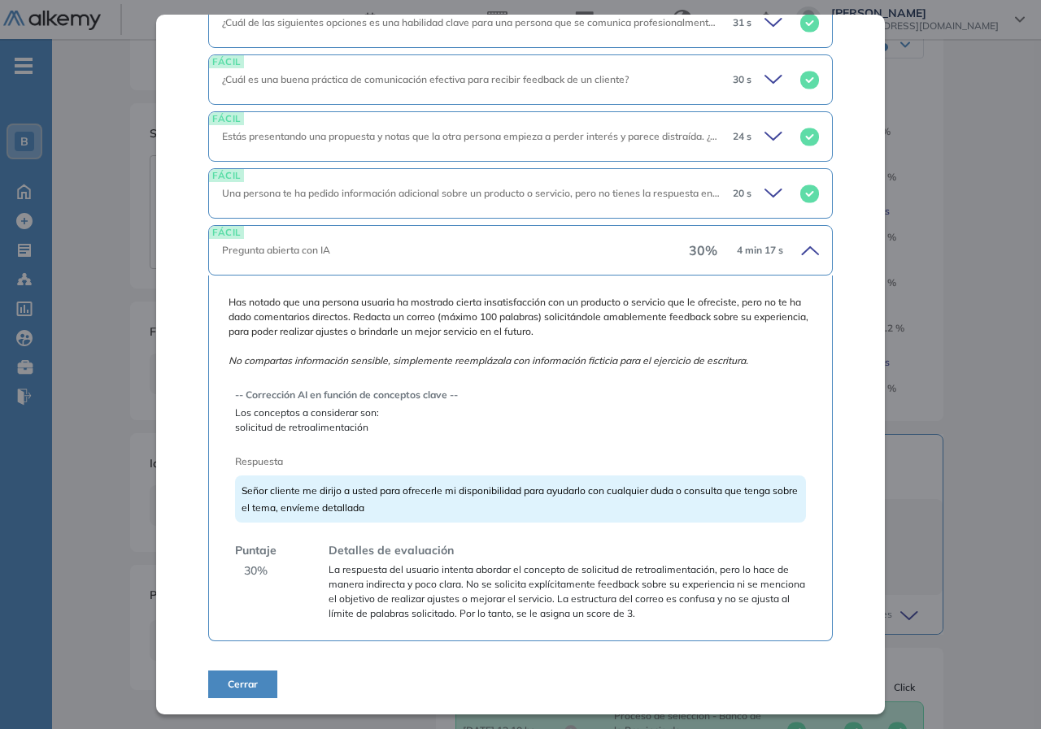
click at [587, 300] on span "Has notado que una persona usuaria ha mostrado cierta insatisfacción con un pro…" at bounding box center [520, 331] width 584 height 73
drag, startPoint x: 434, startPoint y: 300, endPoint x: 558, endPoint y: 308, distance: 123.9
click at [558, 308] on span "Has notado que una persona usuaria ha mostrado cierta insatisfacción con un pro…" at bounding box center [520, 331] width 584 height 73
drag, startPoint x: 549, startPoint y: 343, endPoint x: 484, endPoint y: 323, distance: 68.2
click at [544, 339] on span "Has notado que una persona usuaria ha mostrado cierta insatisfacción con un pro…" at bounding box center [520, 331] width 584 height 73
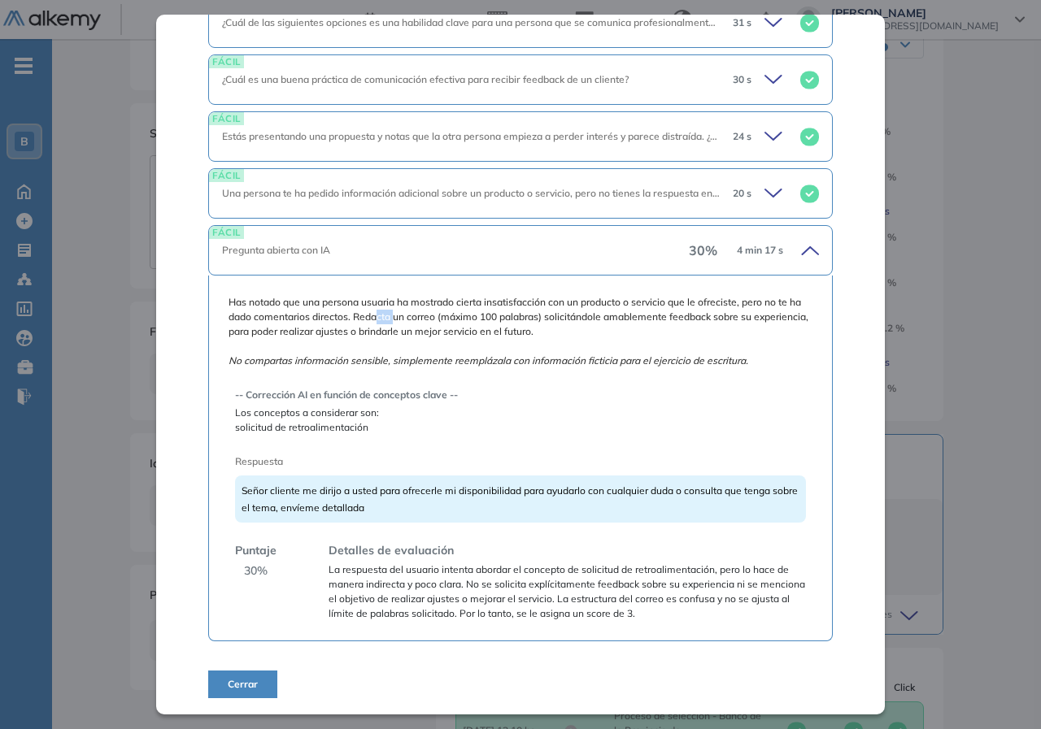
drag, startPoint x: 374, startPoint y: 315, endPoint x: 392, endPoint y: 315, distance: 17.9
click at [392, 315] on span "Has notado que una persona usuaria ha mostrado cierta insatisfacción con un pro…" at bounding box center [520, 331] width 584 height 73
drag, startPoint x: 312, startPoint y: 304, endPoint x: 433, endPoint y: 304, distance: 120.3
click at [433, 304] on span "Has notado que una persona usuaria ha mostrado cierta insatisfacción con un pro…" at bounding box center [520, 331] width 584 height 73
click at [543, 314] on span "Has notado que una persona usuaria ha mostrado cierta insatisfacción con un pro…" at bounding box center [520, 331] width 584 height 73
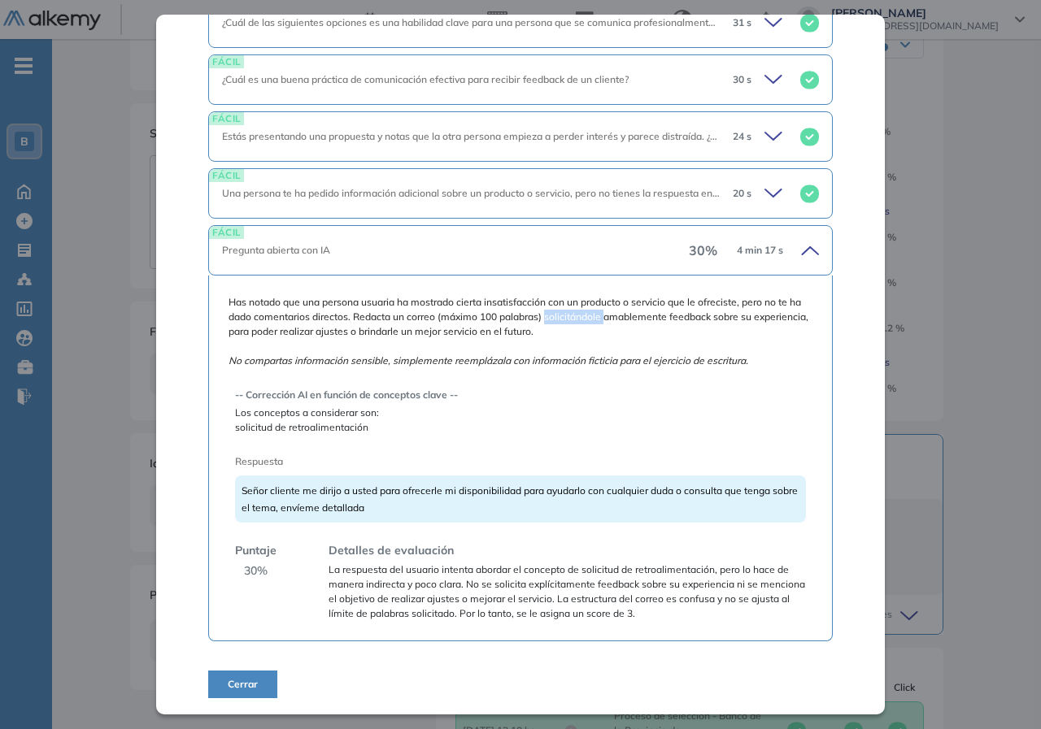
click at [543, 313] on span "Has notado que una persona usuaria ha mostrado cierta insatisfacción con un pro…" at bounding box center [520, 331] width 584 height 73
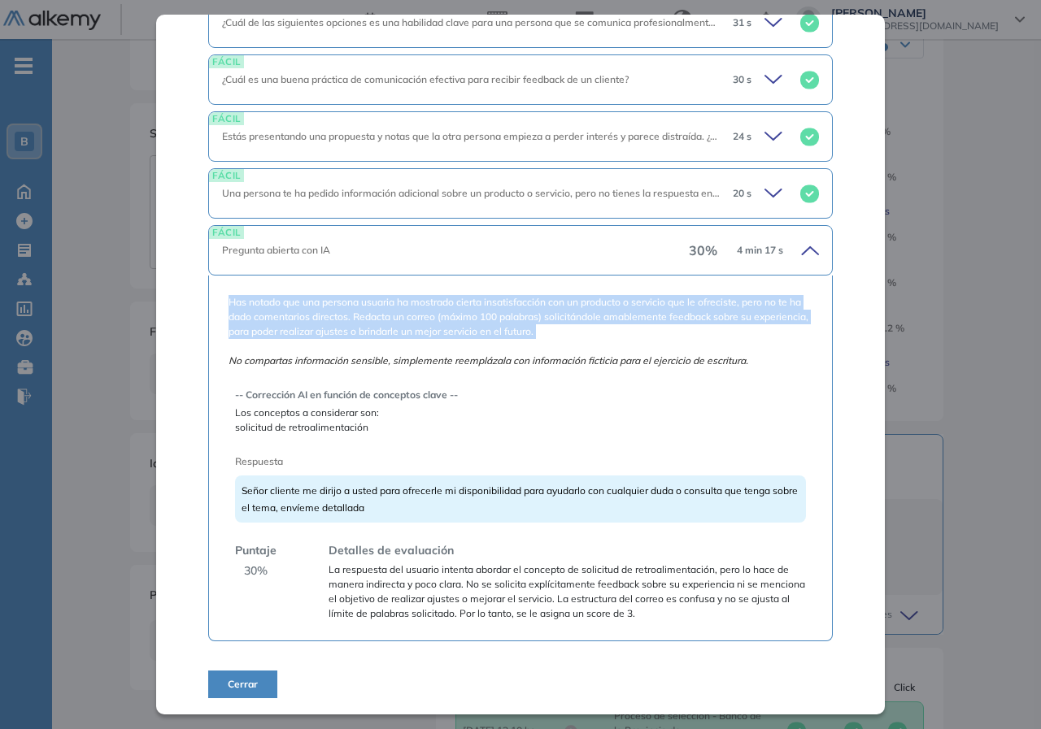
click at [543, 313] on span "Has notado que una persona usuaria ha mostrado cierta insatisfacción con un pro…" at bounding box center [520, 331] width 584 height 73
drag, startPoint x: 552, startPoint y: 311, endPoint x: 416, endPoint y: 350, distance: 141.5
click at [551, 311] on span "Has notado que una persona usuaria ha mostrado cierta insatisfacción con un pro…" at bounding box center [520, 331] width 584 height 73
drag, startPoint x: 348, startPoint y: 320, endPoint x: 546, endPoint y: 318, distance: 197.6
click at [350, 319] on span "Has notado que una persona usuaria ha mostrado cierta insatisfacción con un pro…" at bounding box center [520, 331] width 584 height 73
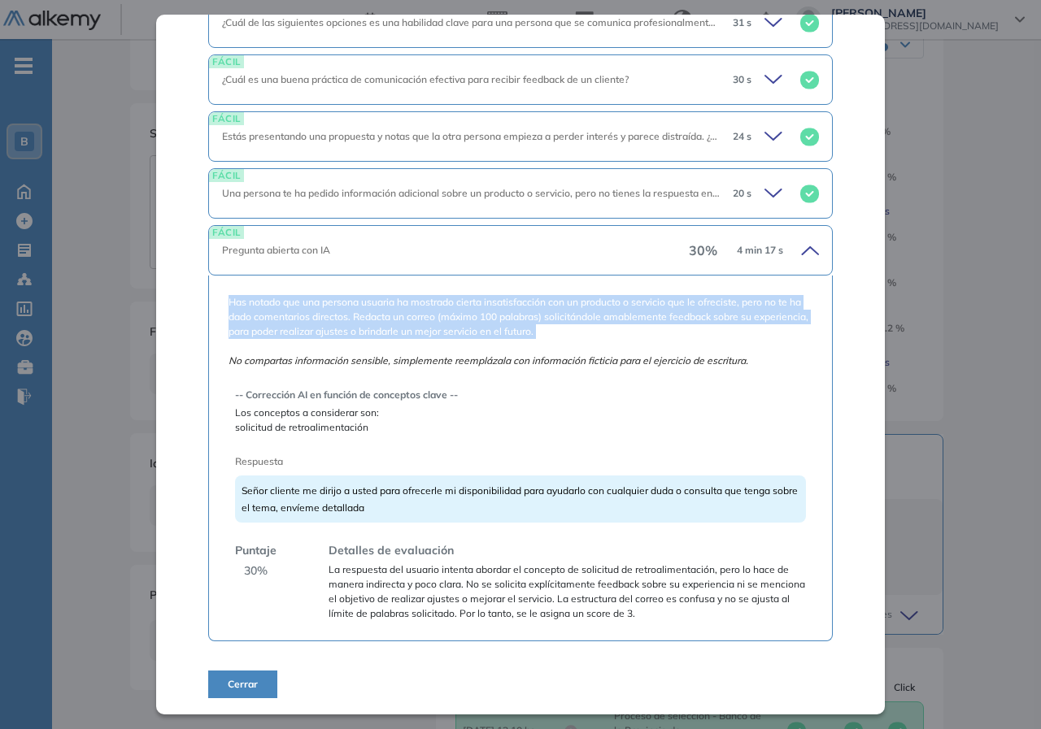
click at [735, 323] on span "Has notado que una persona usuaria ha mostrado cierta insatisfacción con un pro…" at bounding box center [520, 331] width 584 height 73
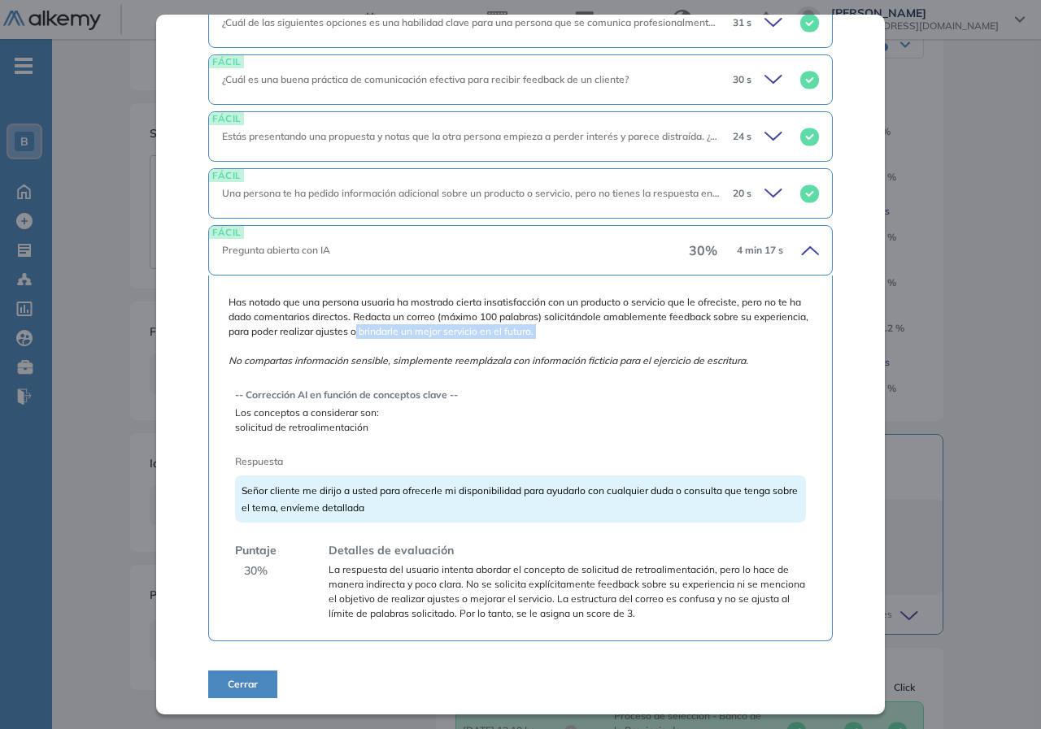
drag, startPoint x: 307, startPoint y: 340, endPoint x: 411, endPoint y: 328, distance: 104.7
click at [411, 328] on span "Has notado que una persona usuaria ha mostrado cierta insatisfacción con un pro…" at bounding box center [520, 331] width 584 height 73
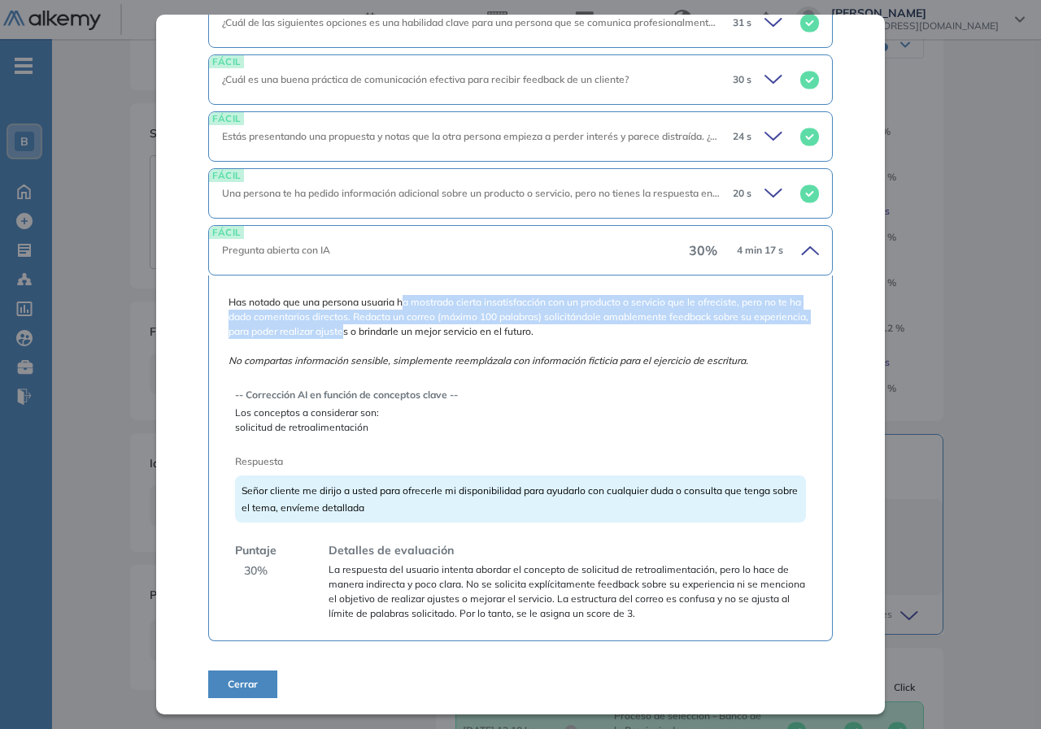
drag, startPoint x: 400, startPoint y: 328, endPoint x: 398, endPoint y: 307, distance: 22.0
click at [398, 307] on span "Has notado que una persona usuaria ha mostrado cierta insatisfacción con un pro…" at bounding box center [520, 331] width 584 height 73
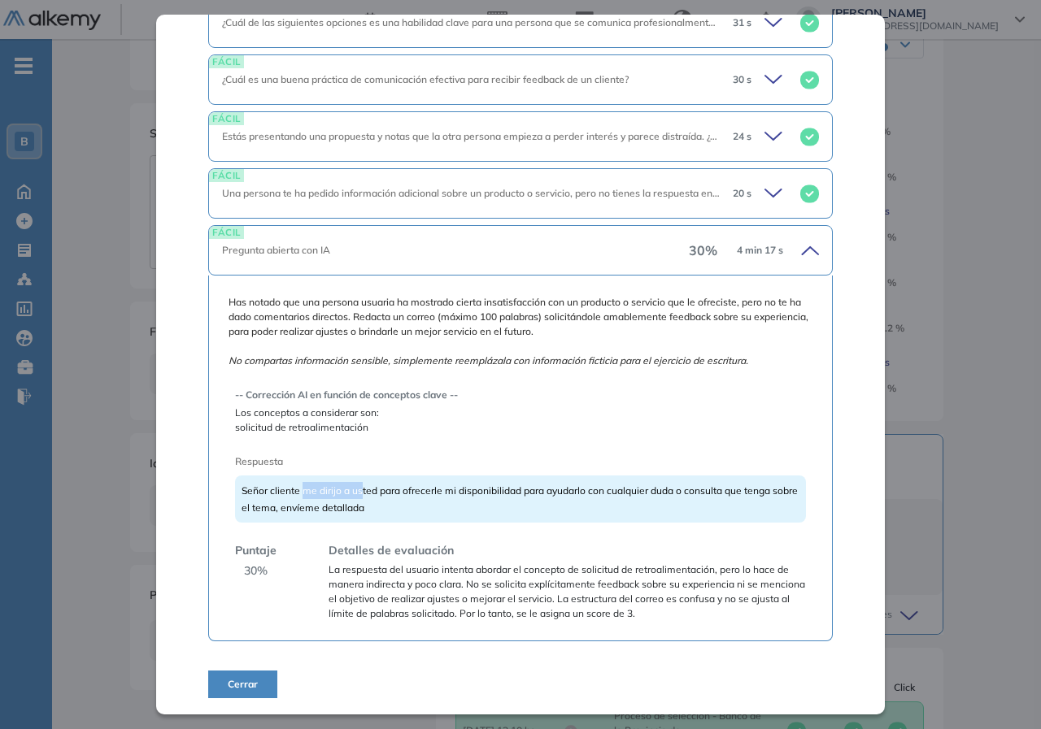
drag, startPoint x: 304, startPoint y: 494, endPoint x: 509, endPoint y: 589, distance: 225.6
click at [362, 499] on div "Señor cliente me dirijo a usted para ofrecerle mi disponibilidad para ayudarlo …" at bounding box center [520, 499] width 571 height 47
click at [537, 503] on div "Señor cliente me dirijo a usted para ofrecerle mi disponibilidad para ayudarlo …" at bounding box center [520, 499] width 571 height 47
drag, startPoint x: 476, startPoint y: 493, endPoint x: 588, endPoint y: 507, distance: 112.4
click at [588, 507] on div "Señor cliente me dirijo a usted para ofrecerle mi disponibilidad para ayudarlo …" at bounding box center [520, 499] width 571 height 47
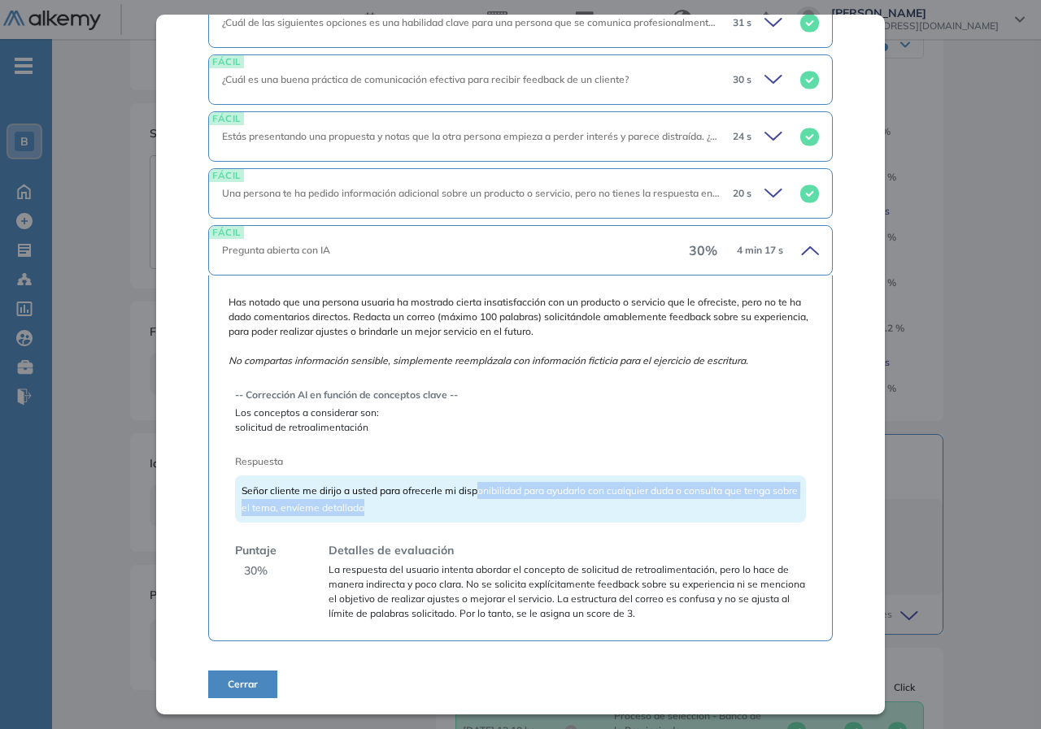
click at [624, 511] on div "Señor cliente me dirijo a usted para ofrecerle mi disponibilidad para ayudarlo …" at bounding box center [520, 499] width 571 height 47
drag, startPoint x: 259, startPoint y: 516, endPoint x: 295, endPoint y: 515, distance: 35.8
click at [295, 515] on div "Señor cliente me dirijo a usted para ofrecerle mi disponibilidad para ayudarlo …" at bounding box center [520, 499] width 571 height 47
click at [439, 511] on div "Señor cliente me dirijo a usted para ofrecerle mi disponibilidad para ayudarlo …" at bounding box center [520, 499] width 571 height 47
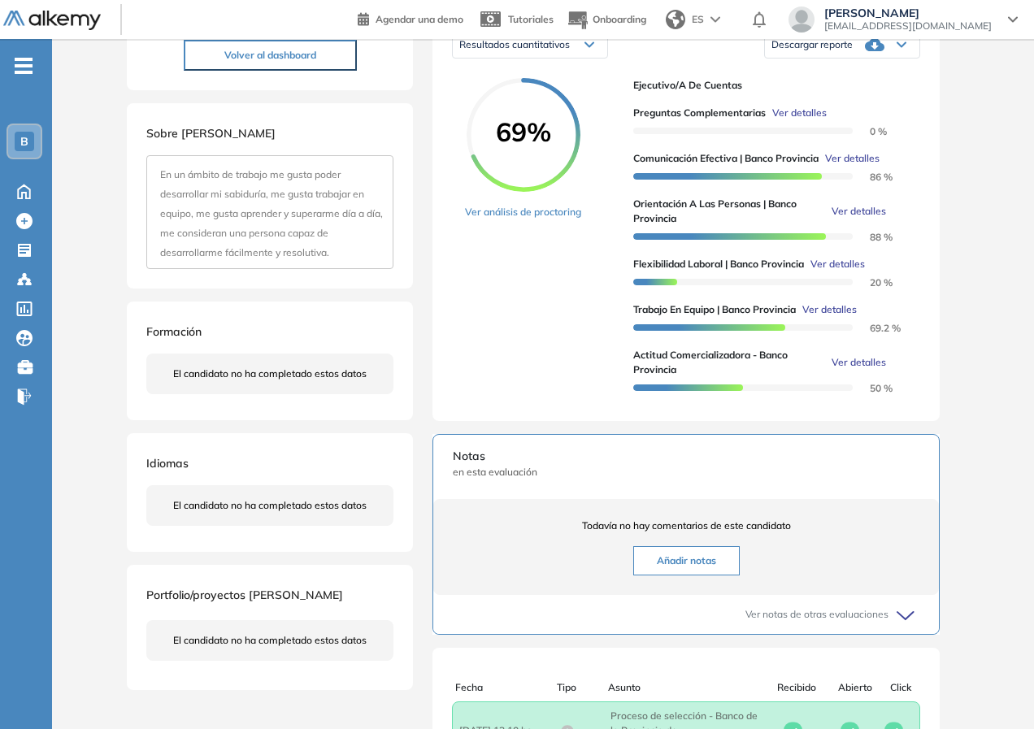
click at [118, 527] on div "Inicio Alkymetrics Evaluaciones Dashboard Candidato Comunicación efectiva | Ban…" at bounding box center [543, 324] width 982 height 1142
click at [866, 219] on span "Ver detalles" at bounding box center [859, 211] width 54 height 15
drag, startPoint x: 847, startPoint y: 233, endPoint x: 793, endPoint y: 224, distance: 55.2
click at [841, 226] on div "Orientación a las personas | Banco Provincia" at bounding box center [770, 211] width 274 height 29
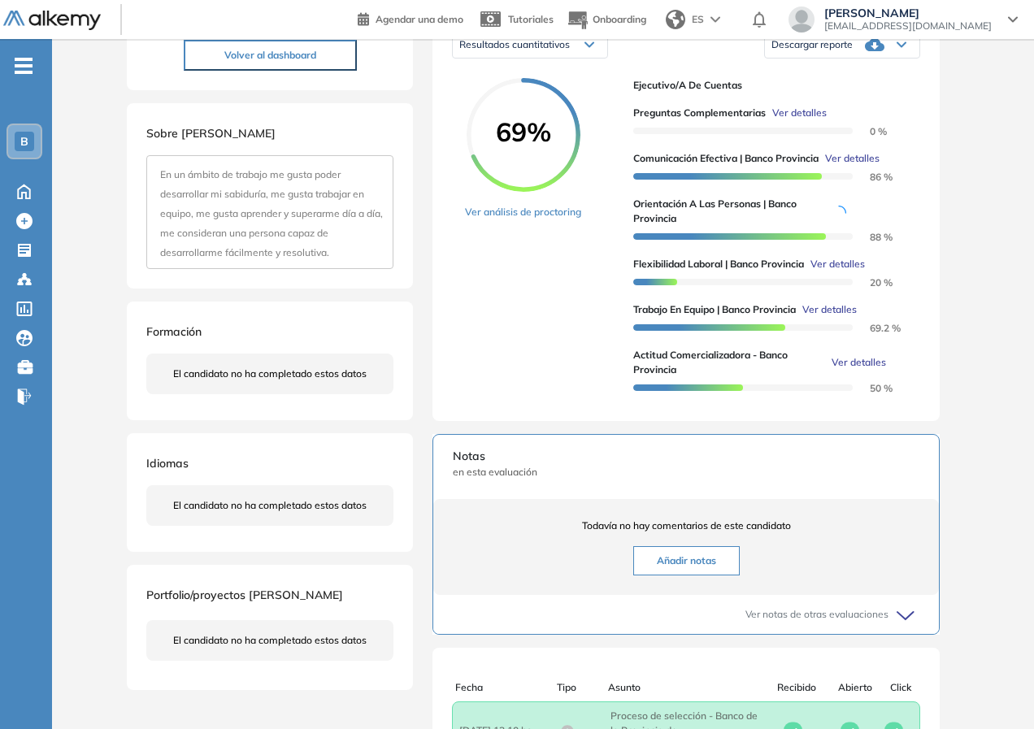
drag, startPoint x: 818, startPoint y: 226, endPoint x: 762, endPoint y: 217, distance: 56.8
click at [814, 224] on span "Orientación a las personas | Banco Provincia" at bounding box center [729, 211] width 192 height 29
drag, startPoint x: 759, startPoint y: 217, endPoint x: 768, endPoint y: 215, distance: 9.9
click at [768, 215] on span "Orientación a las personas | Banco Provincia" at bounding box center [729, 211] width 192 height 29
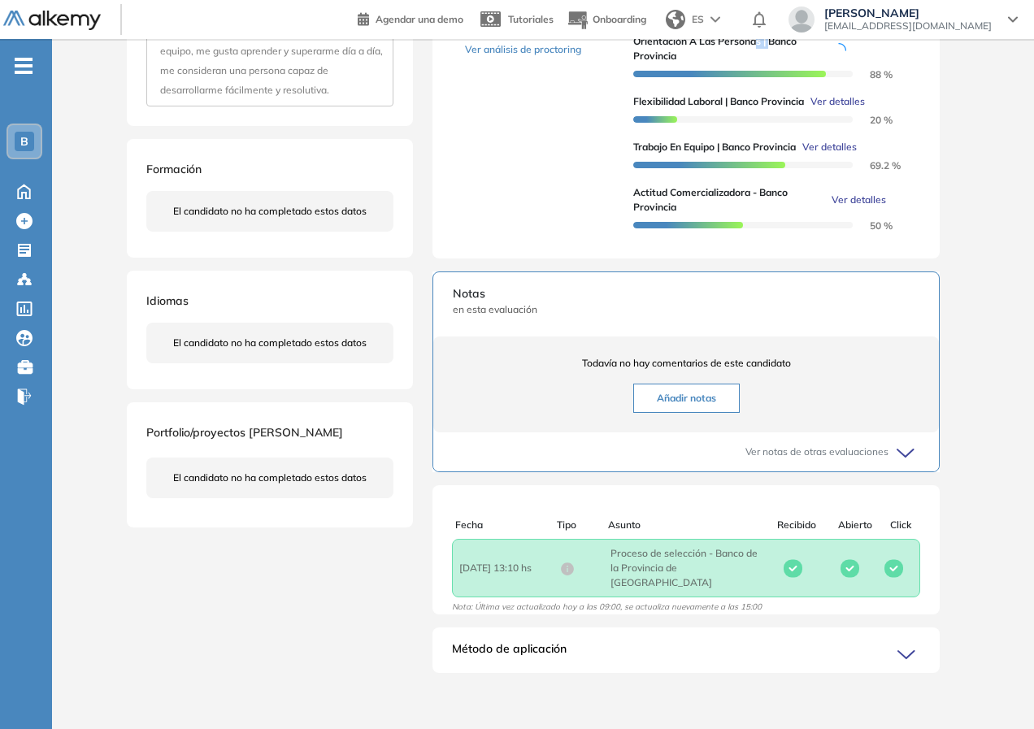
scroll to position [453, 0]
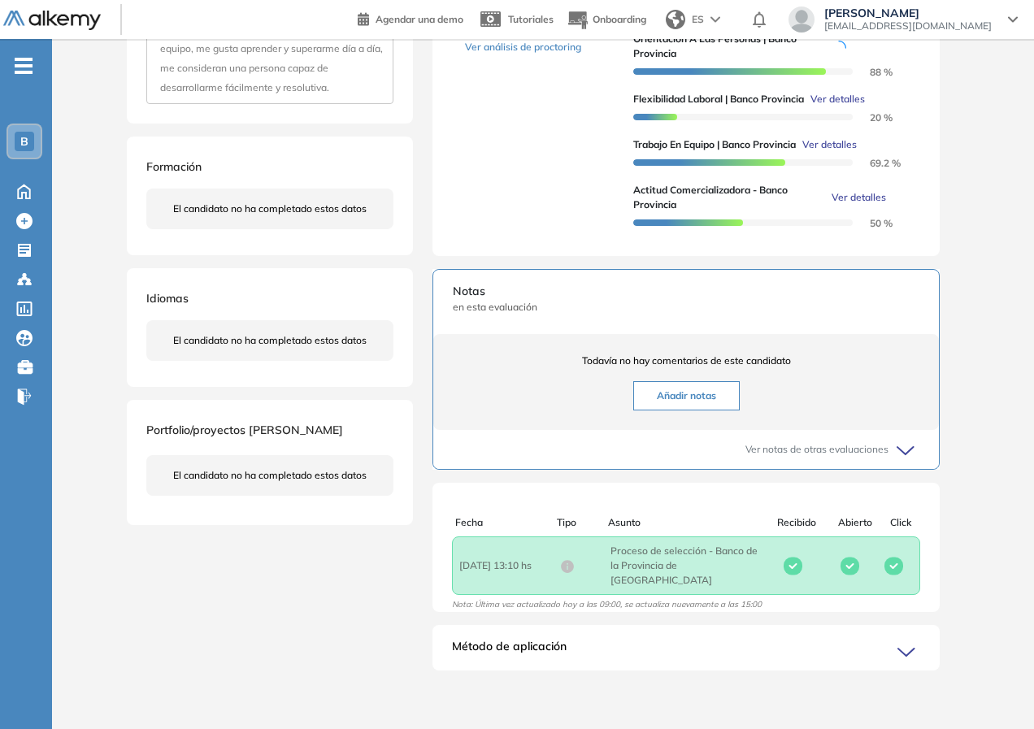
drag, startPoint x: 1033, startPoint y: 262, endPoint x: 547, endPoint y: 150, distance: 499.0
click at [1029, 263] on div "Inicio Alkymetrics Evaluaciones Dashboard Candidato Duración : 00:00:00 Cantida…" at bounding box center [543, 159] width 982 height 1142
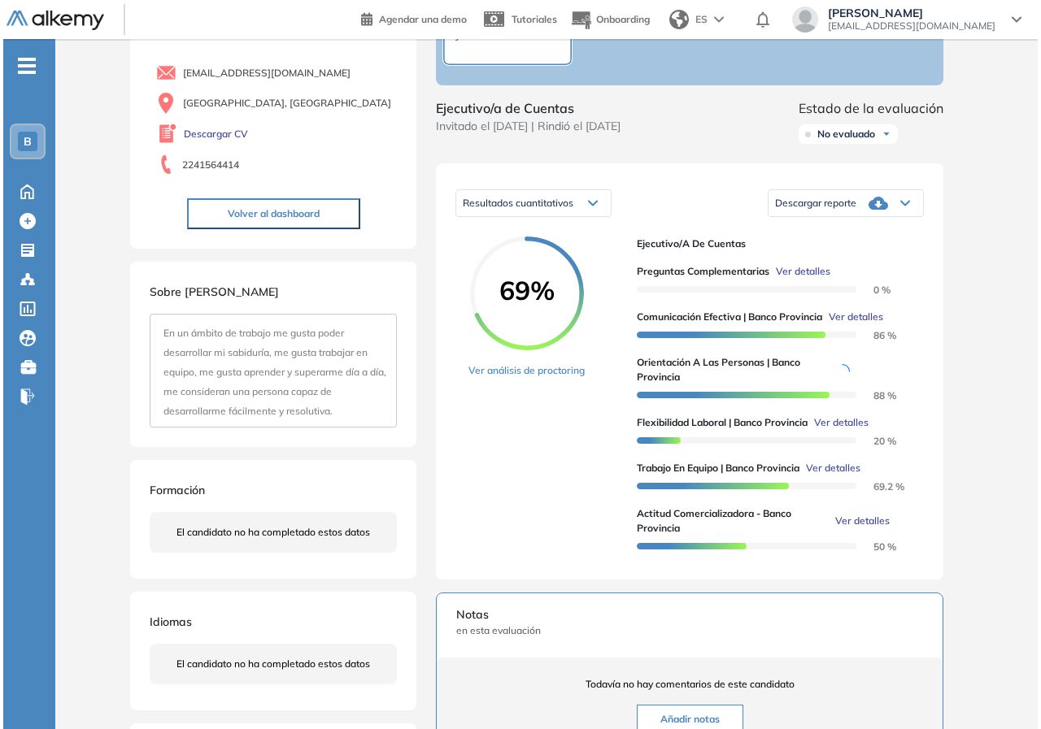
scroll to position [406, 0]
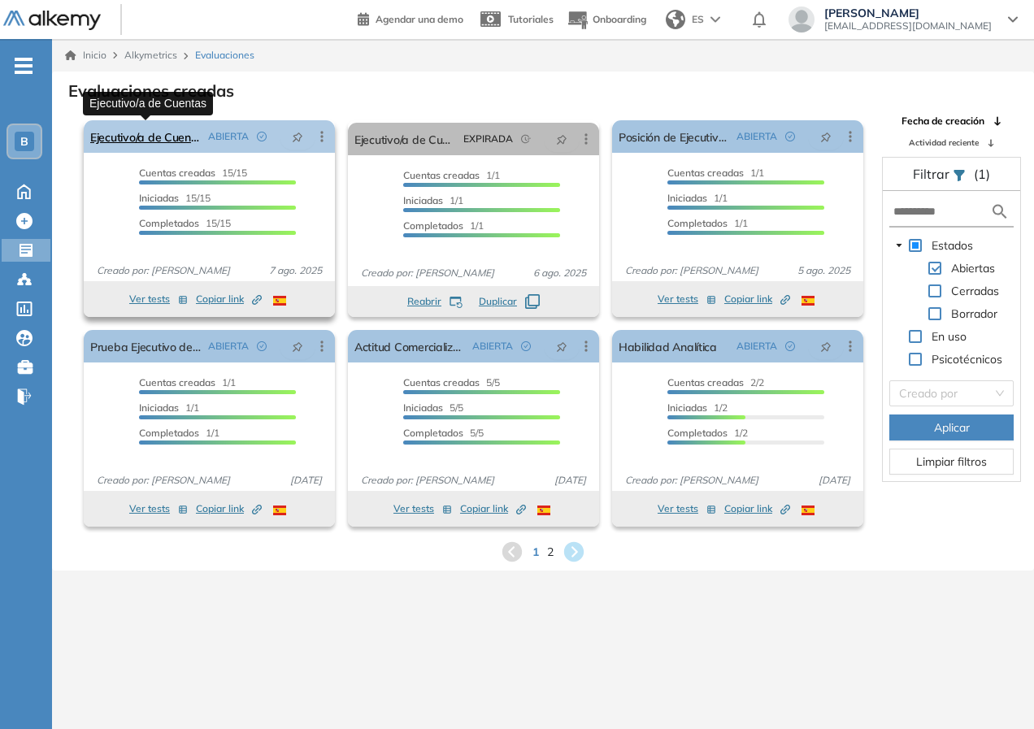
click at [126, 133] on link "Ejecutivo/a de Cuentas" at bounding box center [145, 136] width 111 height 33
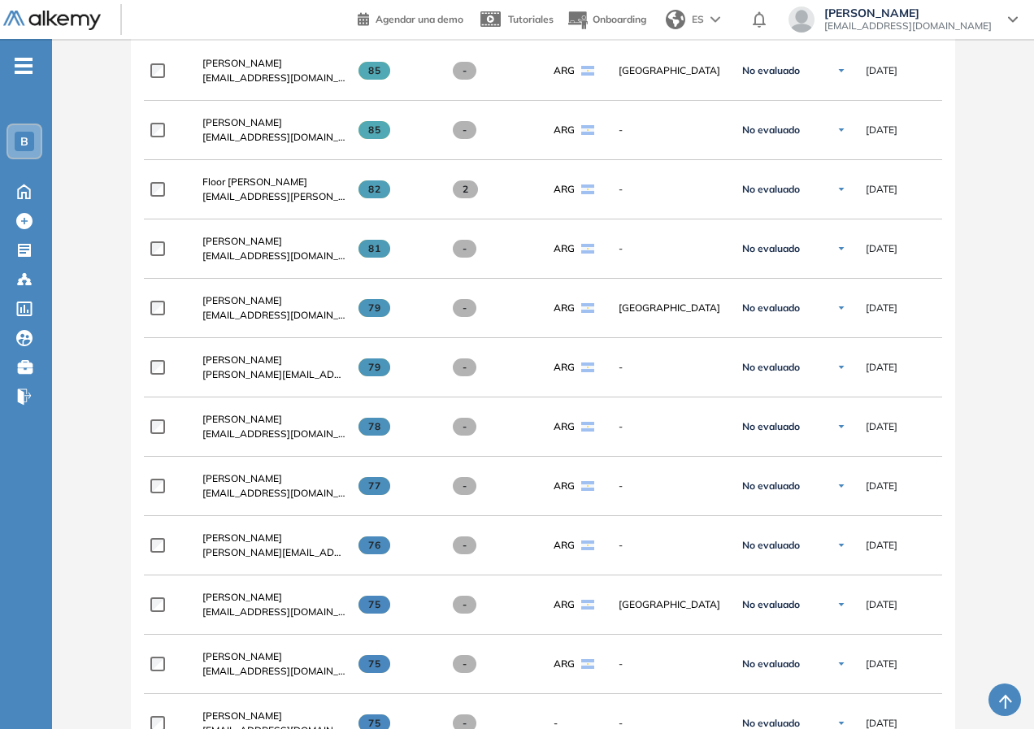
scroll to position [813, 0]
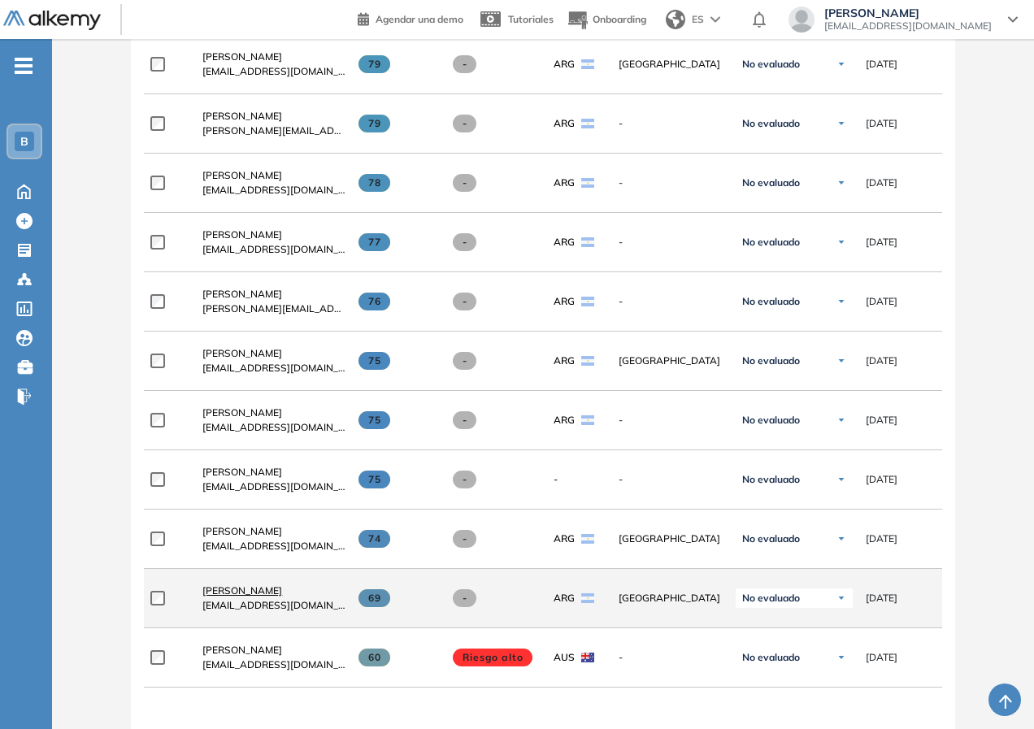
click at [272, 593] on span "[PERSON_NAME]" at bounding box center [242, 591] width 80 height 12
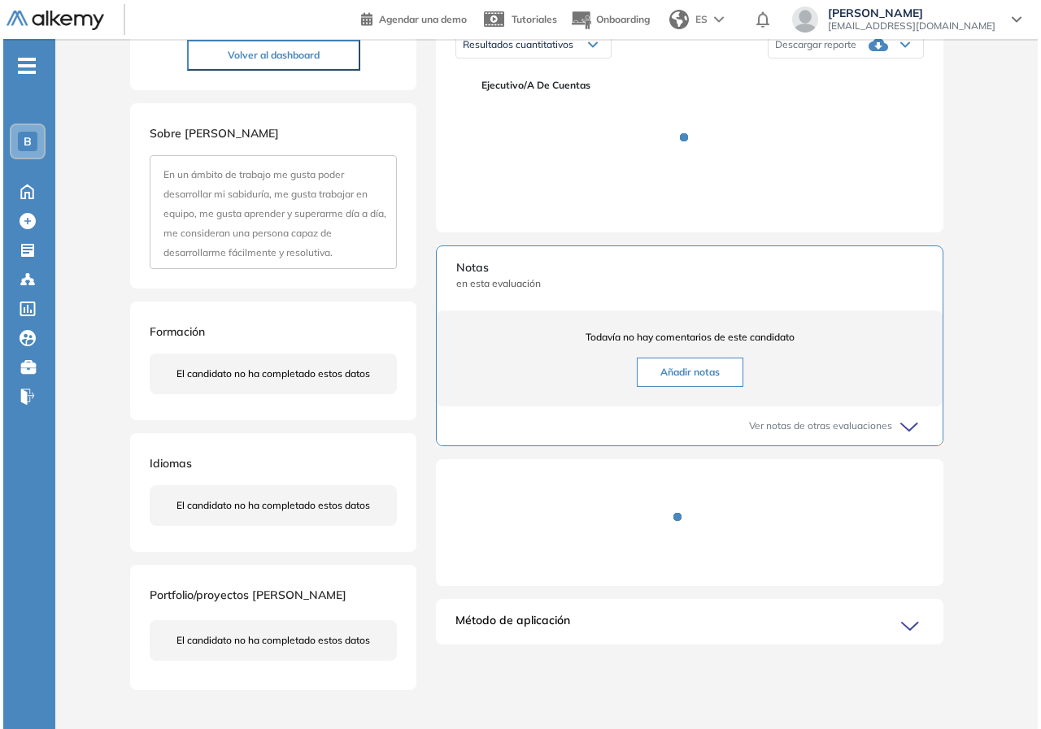
scroll to position [124, 0]
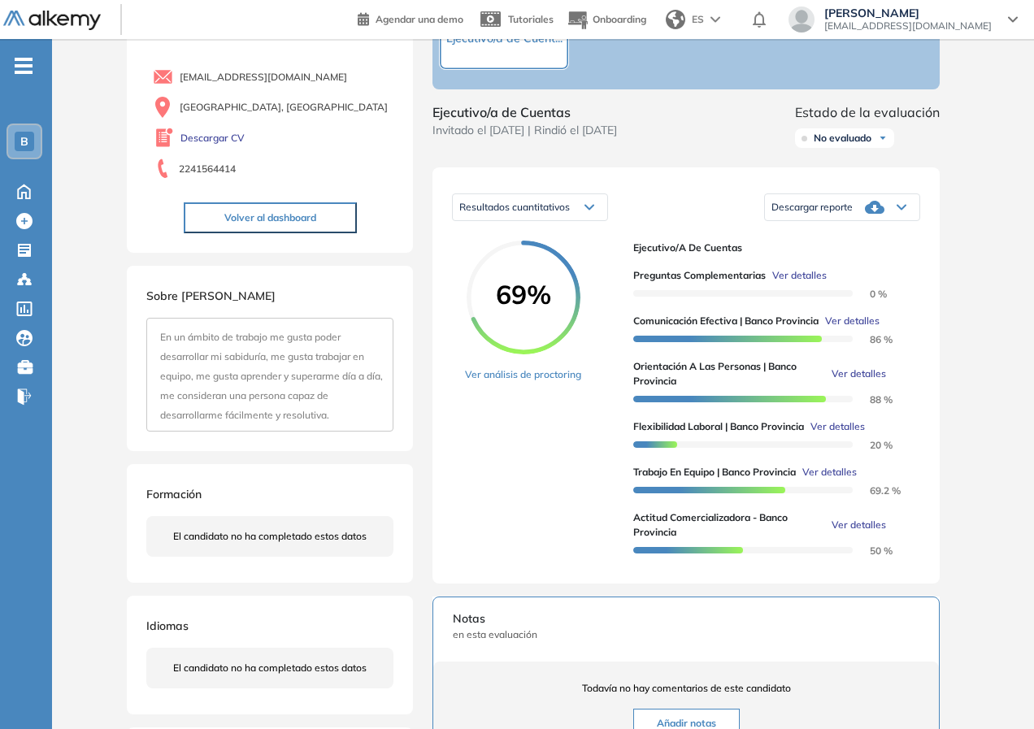
click at [858, 381] on span "Ver detalles" at bounding box center [859, 374] width 54 height 15
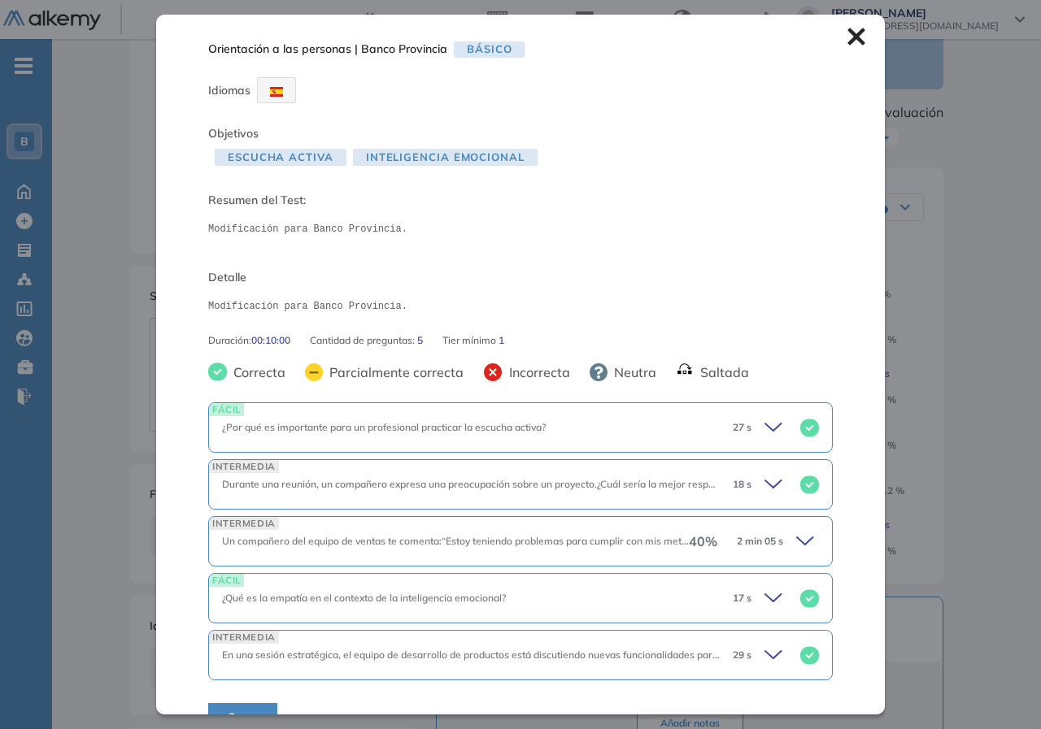
scroll to position [33, 0]
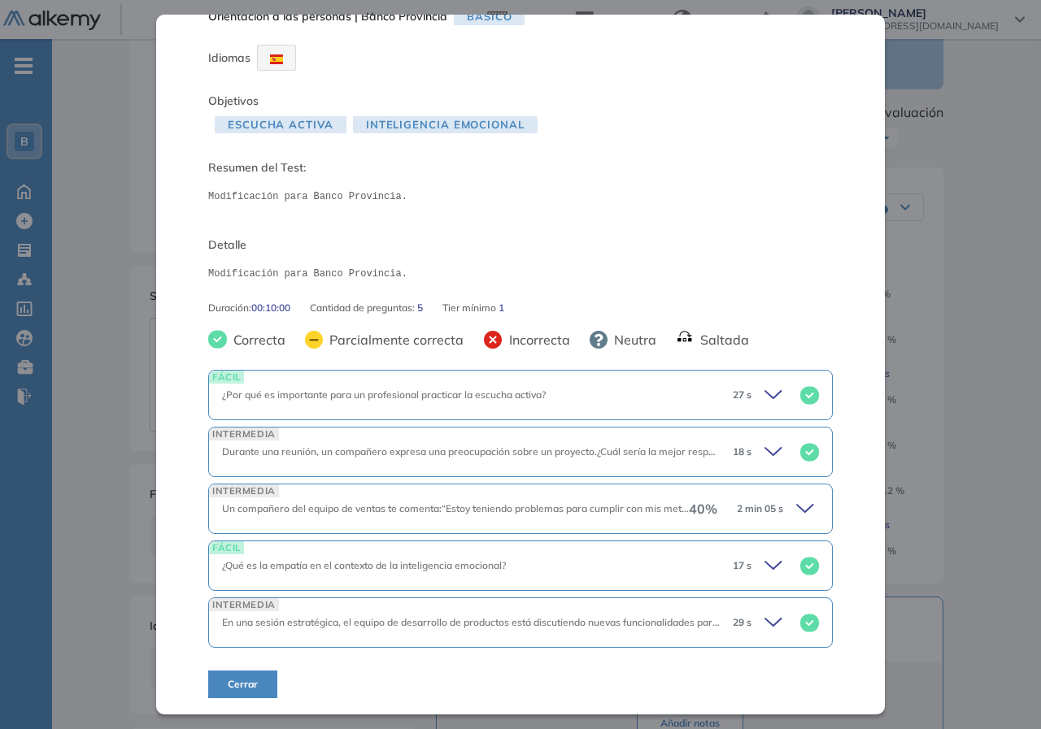
click at [690, 624] on span "En una sesión estratégica, el equipo de desarrollo de productos está discutiend…" at bounding box center [800, 622] width 1157 height 12
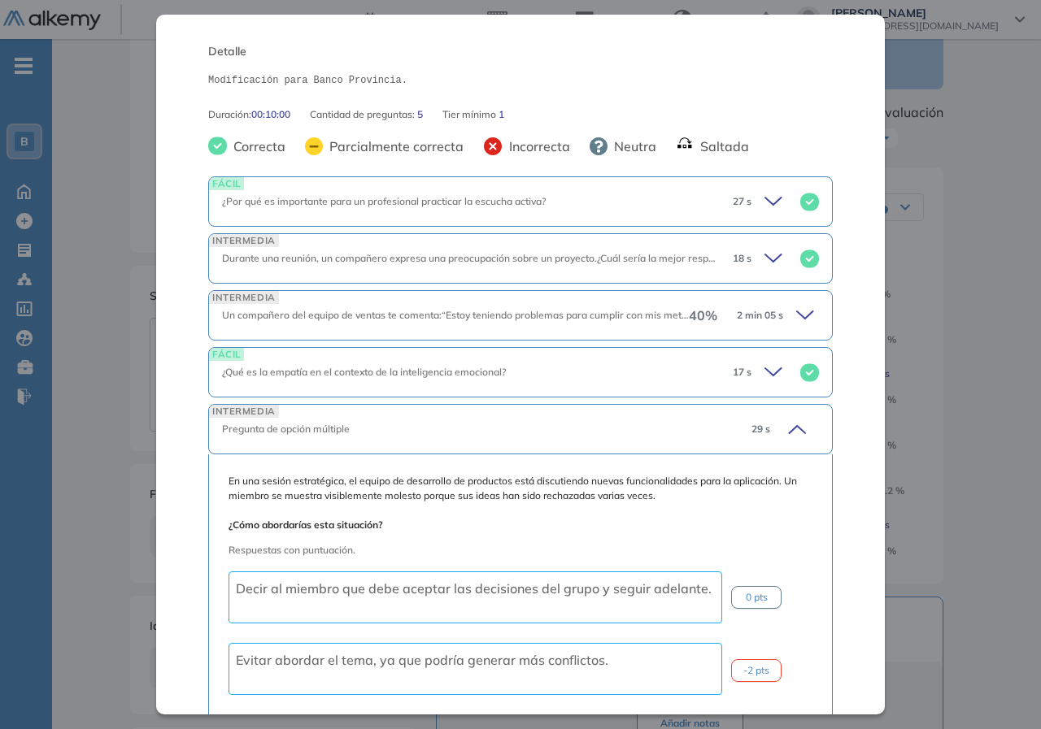
scroll to position [0, 0]
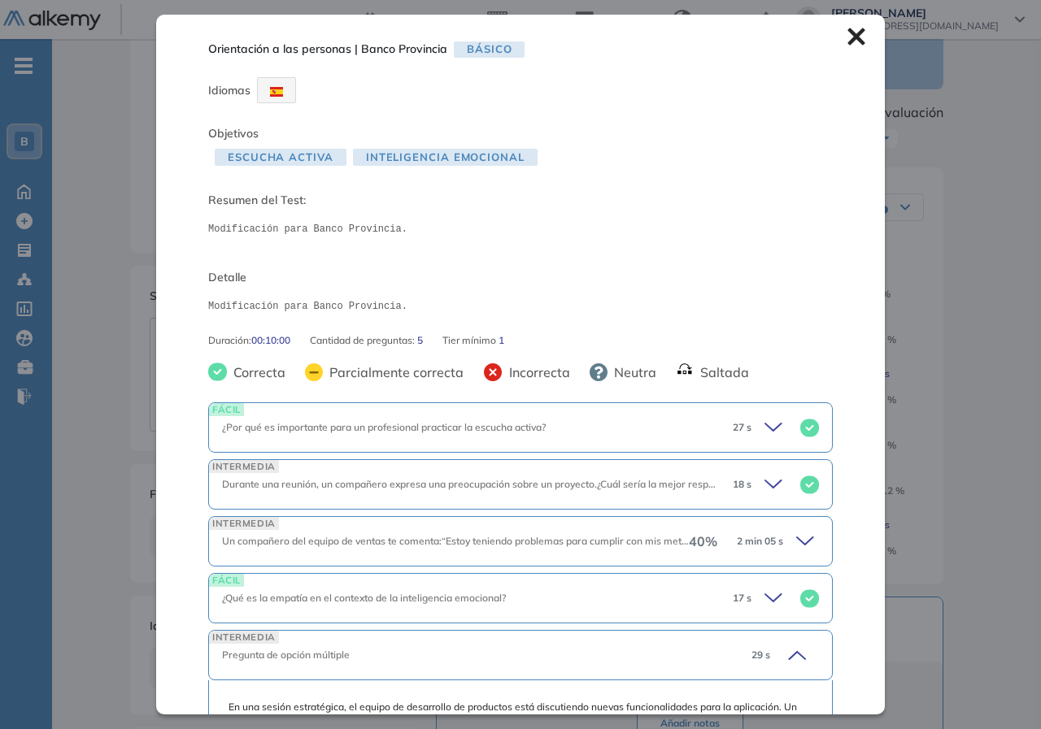
click at [670, 546] on span "Un compañero del equipo de ventas te comenta:“Estoy teniendo problemas para cum…" at bounding box center [1031, 541] width 1618 height 12
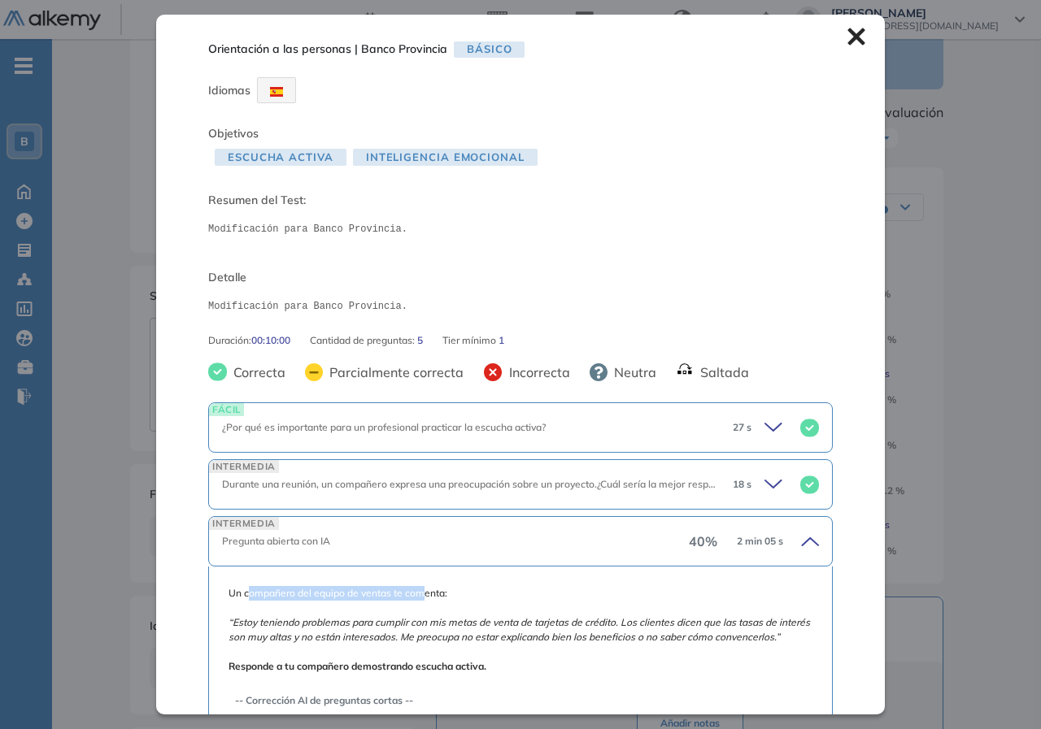
drag, startPoint x: 250, startPoint y: 590, endPoint x: 421, endPoint y: 582, distance: 170.9
click at [421, 582] on div "Un compañero del equipo de ventas te comenta: “Estoy teniendo problemas para cu…" at bounding box center [520, 741] width 624 height 349
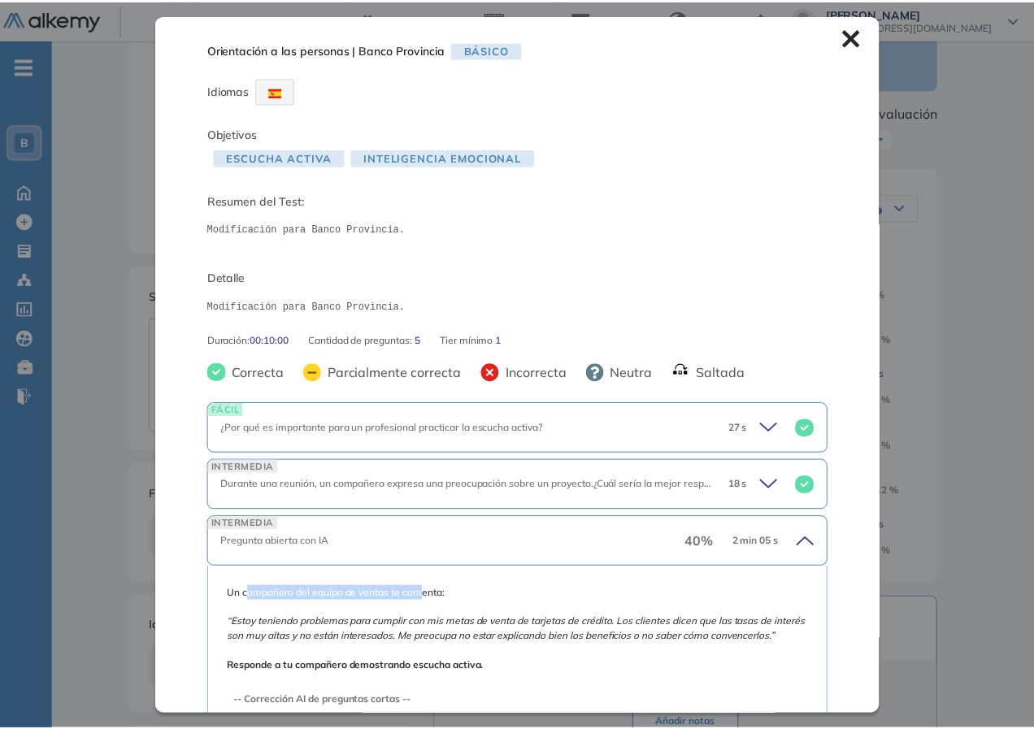
scroll to position [163, 0]
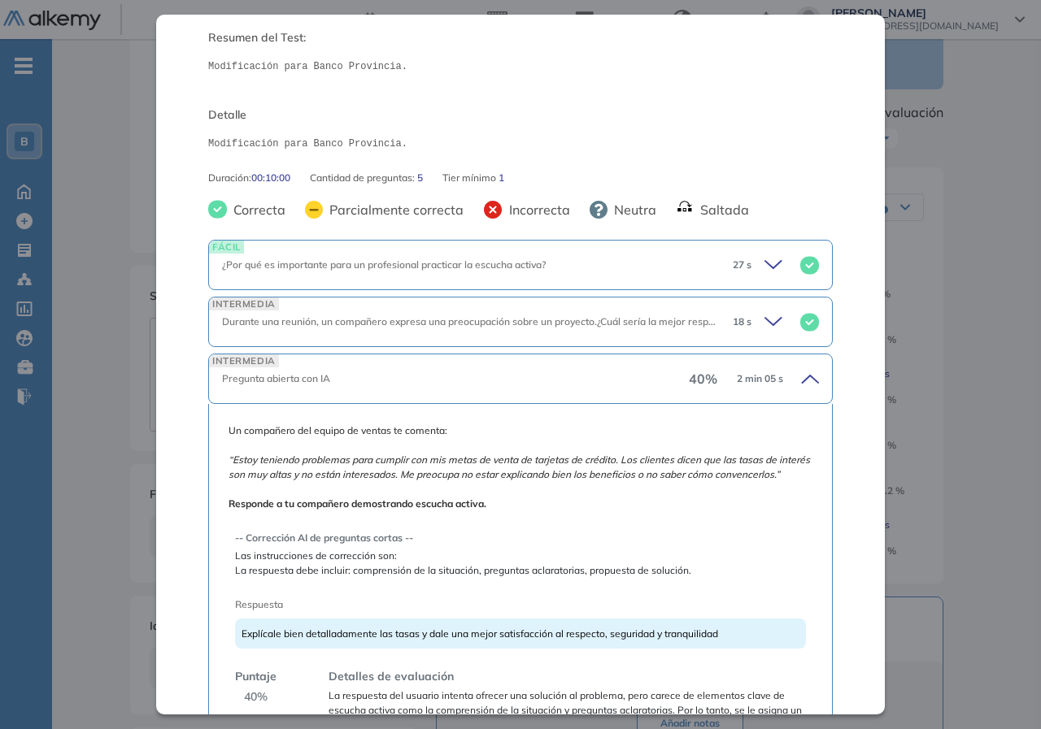
drag, startPoint x: 249, startPoint y: 648, endPoint x: 246, endPoint y: 596, distance: 52.1
click at [248, 640] on span "Explícale bien detalladamente las tasas y dale una mejor satisfacción al respec…" at bounding box center [479, 634] width 476 height 12
drag, startPoint x: 307, startPoint y: 650, endPoint x: 448, endPoint y: 656, distance: 140.8
click at [448, 649] on div "Explícale bien detalladamente las tasas y dale una mejor satisfacción al respec…" at bounding box center [520, 634] width 571 height 30
click at [507, 640] on span "Explícale bien detalladamente las tasas y dale una mejor satisfacción al respec…" at bounding box center [479, 634] width 476 height 12
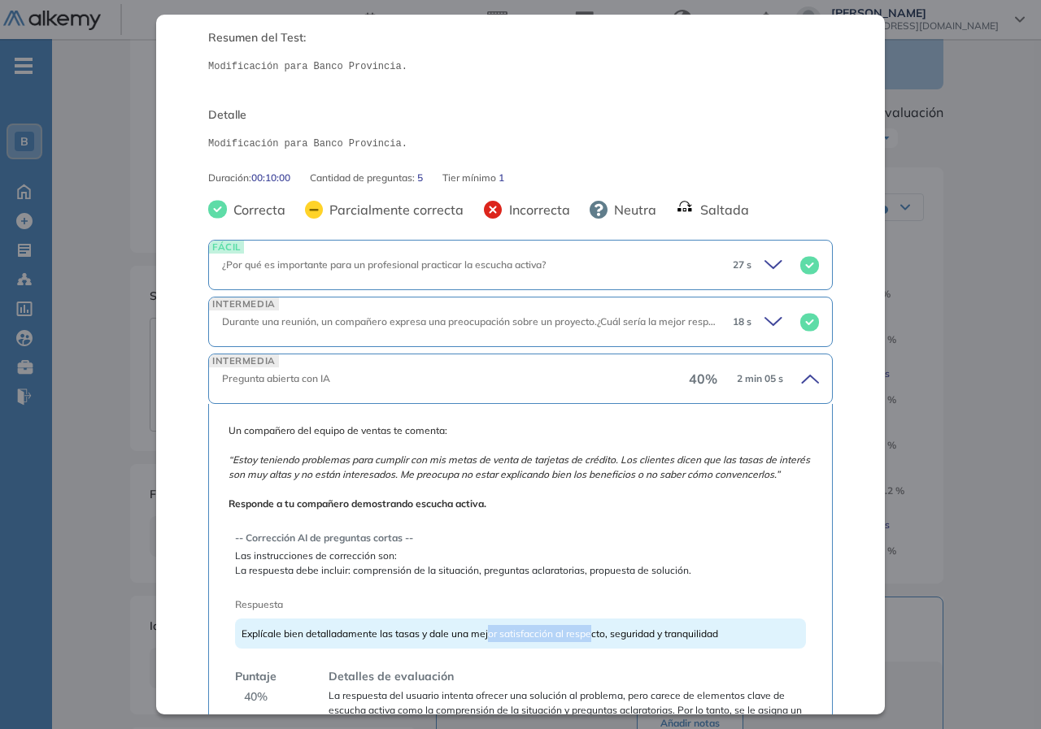
drag, startPoint x: 486, startPoint y: 650, endPoint x: 589, endPoint y: 657, distance: 102.7
click at [589, 649] on div "Explícale bien detalladamente las tasas y dale una mejor satisfacción al respec…" at bounding box center [520, 634] width 571 height 30
click at [582, 640] on span "Explícale bien detalladamente las tasas y dale una mejor satisfacción al respec…" at bounding box center [479, 634] width 476 height 12
drag, startPoint x: 618, startPoint y: 650, endPoint x: 771, endPoint y: 654, distance: 152.9
click at [790, 649] on div "Explícale bien detalladamente las tasas y dale una mejor satisfacción al respec…" at bounding box center [520, 634] width 571 height 30
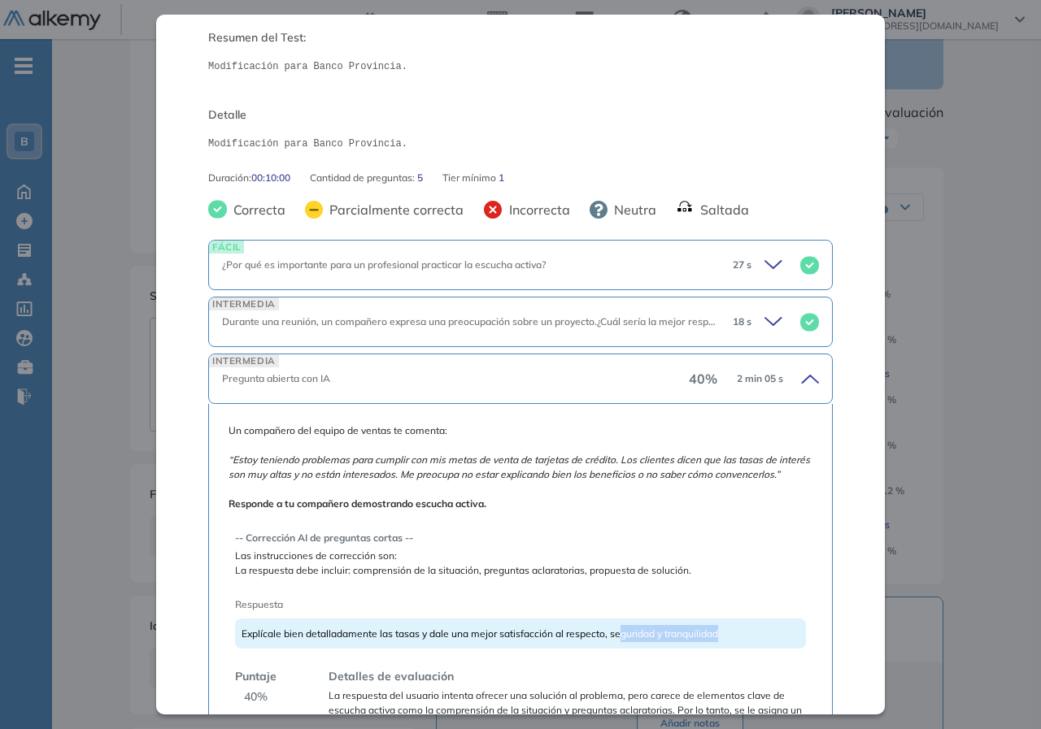
click at [745, 640] on div "Explícale bien detalladamente las tasas y dale una mejor satisfacción al respec…" at bounding box center [520, 634] width 571 height 30
click at [284, 640] on span "Explícale bien detalladamente las tasas y dale una mejor satisfacción al respec…" at bounding box center [479, 634] width 476 height 12
drag, startPoint x: 450, startPoint y: 634, endPoint x: 484, endPoint y: 665, distance: 45.5
click at [450, 634] on div "Explícale bien detalladamente las tasas y dale una mejor satisfacción al respec…" at bounding box center [520, 634] width 571 height 30
click at [489, 668] on div "-- Corrección AI de preguntas cortas -- Las instrucciones de corrección son: La…" at bounding box center [520, 625] width 571 height 215
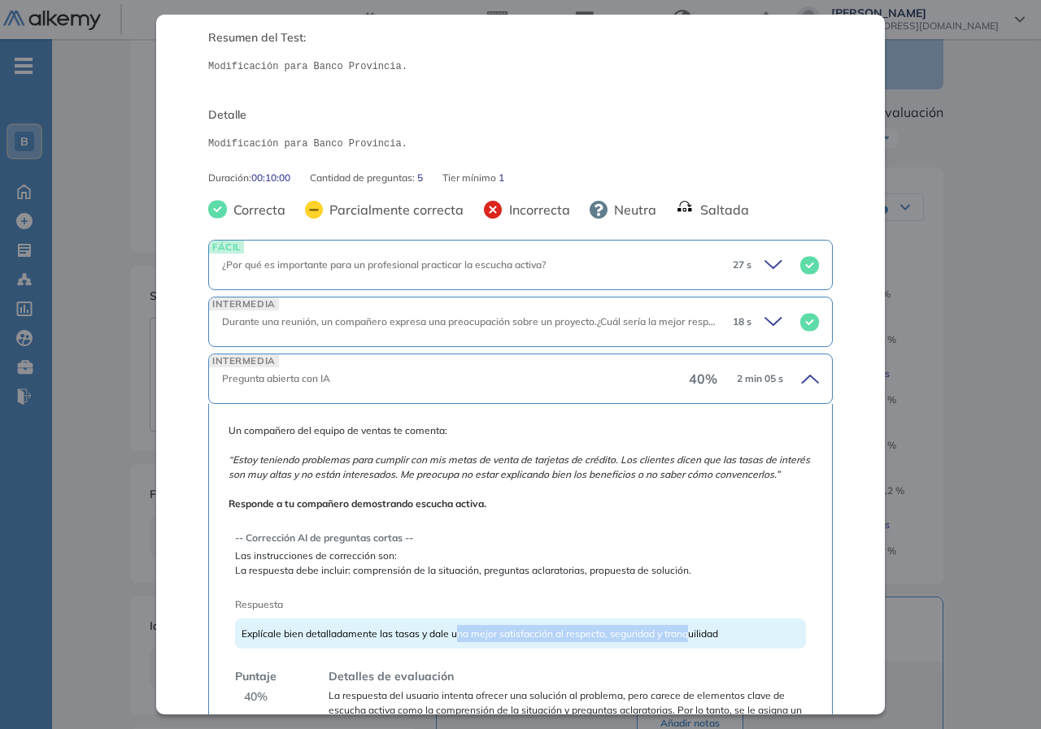
drag, startPoint x: 460, startPoint y: 653, endPoint x: 674, endPoint y: 646, distance: 214.0
click at [684, 640] on span "Explícale bien detalladamente las tasas y dale una mejor satisfacción al respec…" at bounding box center [479, 634] width 476 height 12
click at [345, 649] on div "Explícale bien detalladamente las tasas y dale una mejor satisfacción al respec…" at bounding box center [520, 634] width 571 height 30
drag, startPoint x: 304, startPoint y: 578, endPoint x: 374, endPoint y: 585, distance: 70.2
click at [375, 578] on span "La respuesta debe incluir: comprensión de la situación, preguntas aclaratorias,…" at bounding box center [520, 570] width 571 height 15
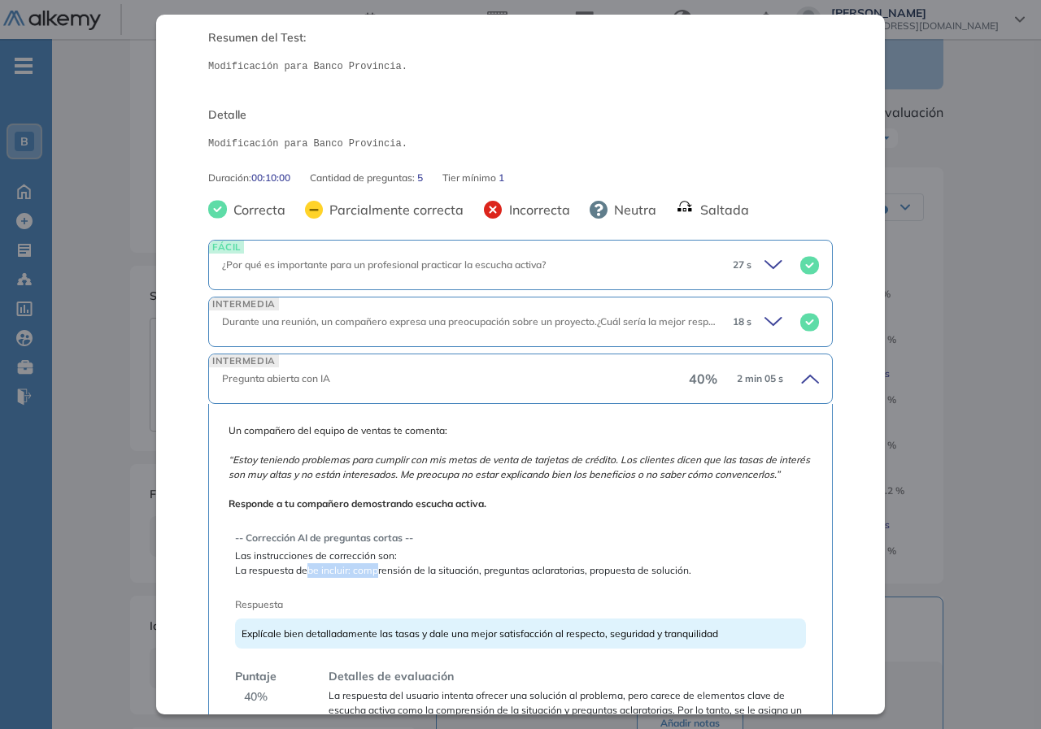
click at [374, 578] on span "La respuesta debe incluir: comprensión de la situación, preguntas aclaratorias,…" at bounding box center [520, 570] width 571 height 15
click at [132, 362] on div "Orientación a las personas | Banco Provincia Básico Idiomas Objetivos Escucha a…" at bounding box center [547, 483] width 846 height 1070
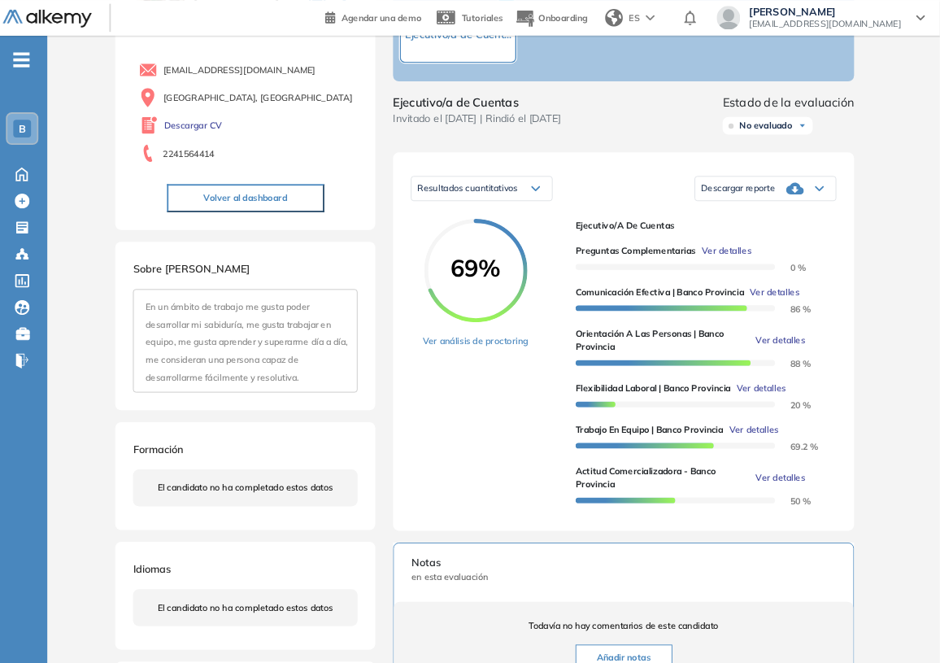
scroll to position [0, 0]
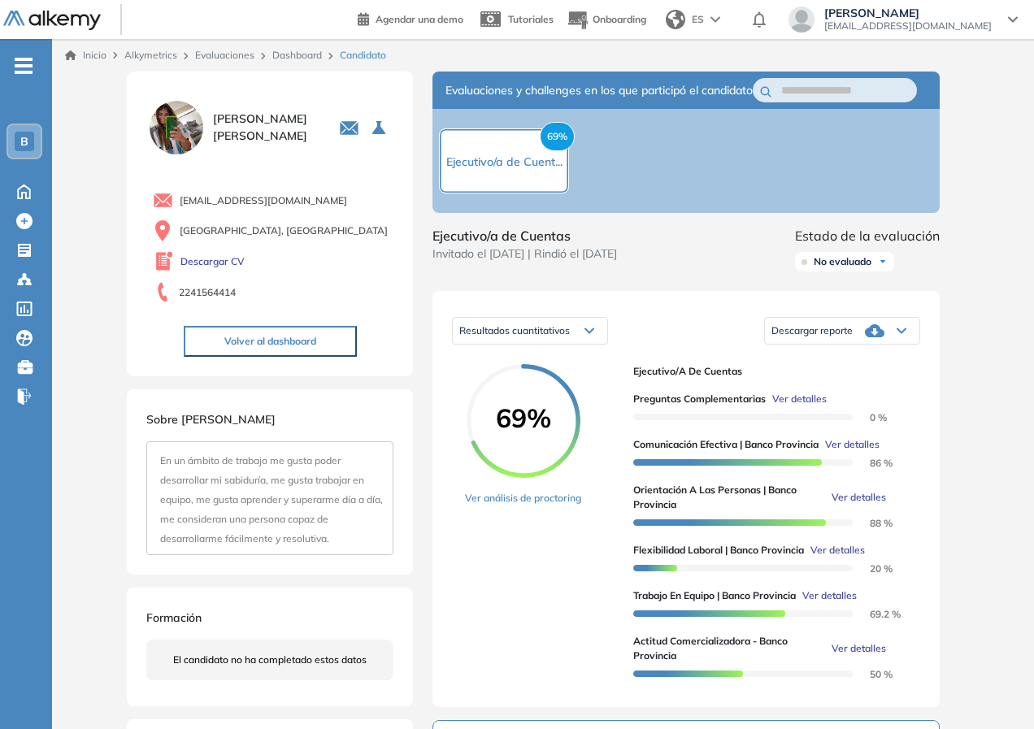
click at [175, 114] on img at bounding box center [176, 128] width 60 height 60
